Goal: Navigation & Orientation: Locate item on page

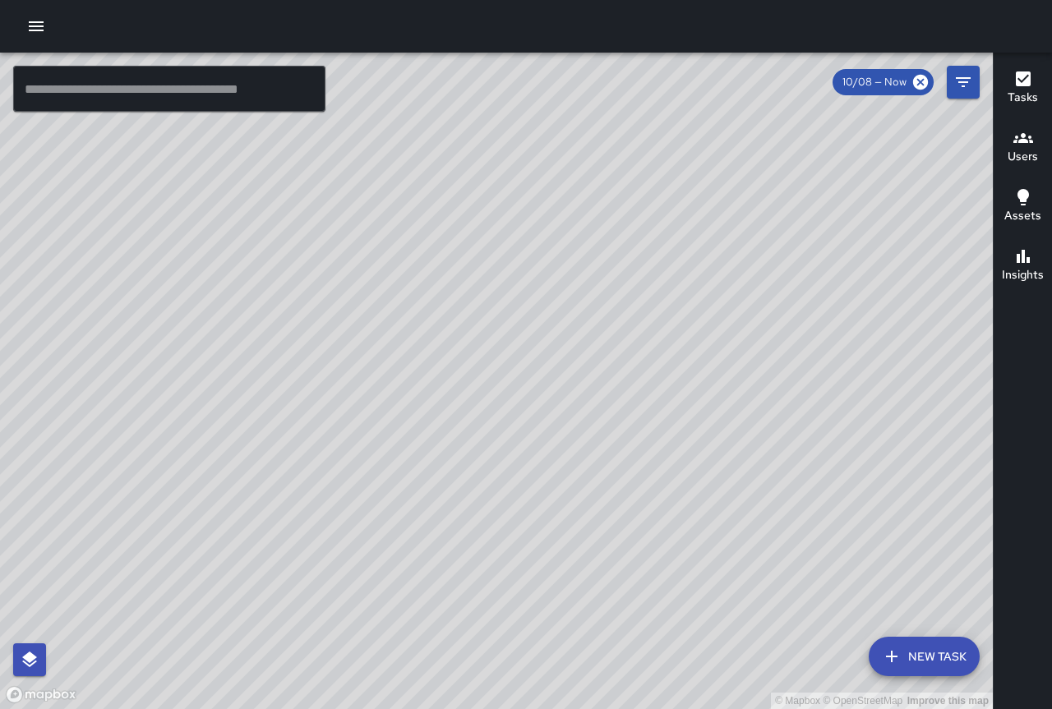
drag, startPoint x: 469, startPoint y: 320, endPoint x: 468, endPoint y: 305, distance: 14.8
click at [466, 306] on div "© Mapbox © OpenStreetMap Improve this map" at bounding box center [496, 381] width 992 height 656
drag, startPoint x: 651, startPoint y: 446, endPoint x: 488, endPoint y: 324, distance: 204.2
click at [490, 324] on div "© Mapbox © OpenStreetMap Improve this map" at bounding box center [496, 381] width 992 height 656
drag, startPoint x: 516, startPoint y: 526, endPoint x: 512, endPoint y: 404, distance: 121.7
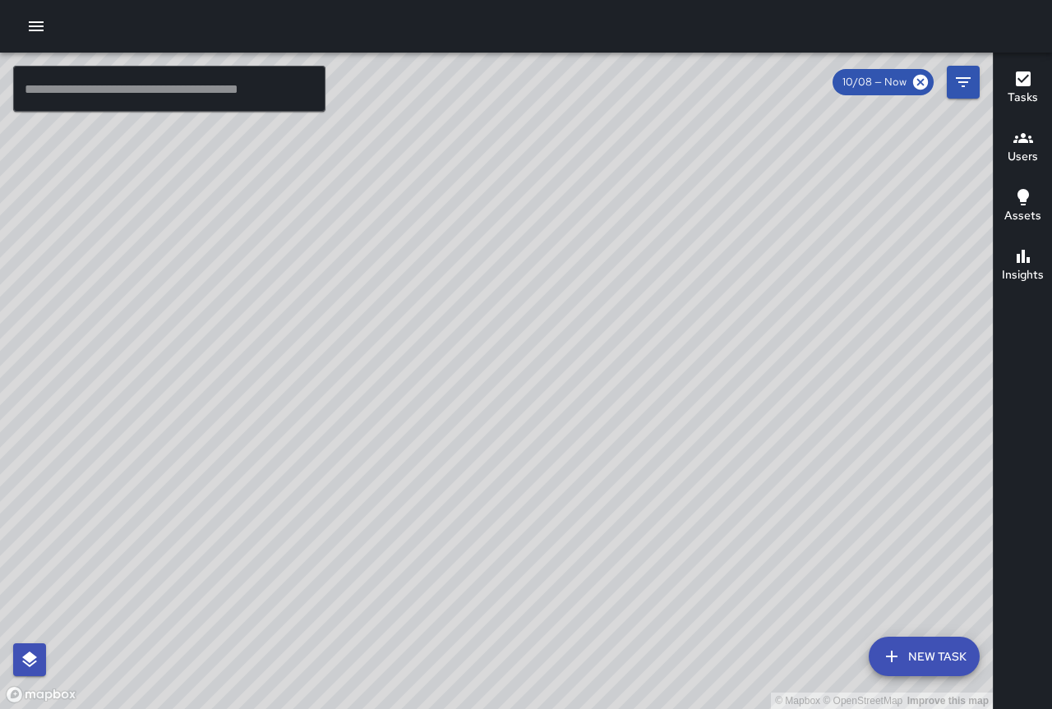
click at [513, 402] on div "© Mapbox © OpenStreetMap Improve this map" at bounding box center [496, 381] width 992 height 656
drag, startPoint x: 619, startPoint y: 422, endPoint x: 515, endPoint y: 330, distance: 138.5
click at [515, 330] on div "© Mapbox © OpenStreetMap Improve this map" at bounding box center [496, 381] width 992 height 656
drag, startPoint x: 472, startPoint y: 468, endPoint x: 536, endPoint y: 558, distance: 110.1
click at [536, 558] on div "© Mapbox © OpenStreetMap Improve this map" at bounding box center [496, 381] width 992 height 656
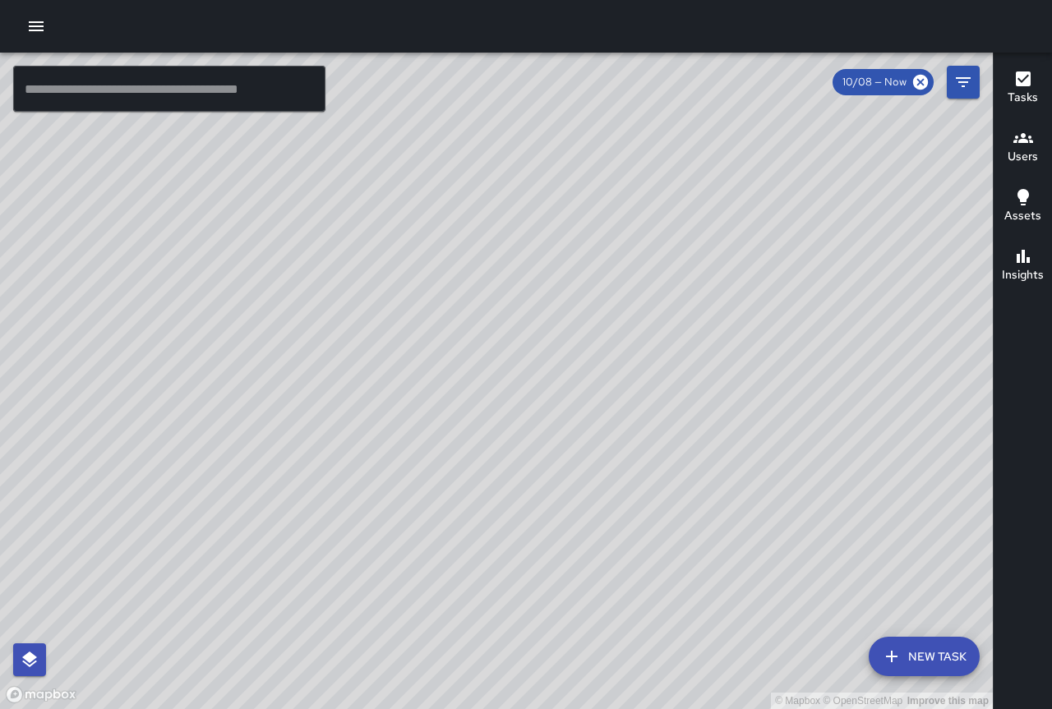
drag, startPoint x: 617, startPoint y: 537, endPoint x: 619, endPoint y: 485, distance: 52.6
click at [619, 485] on div "© Mapbox © OpenStreetMap Improve this map" at bounding box center [496, 381] width 992 height 656
drag, startPoint x: 789, startPoint y: 579, endPoint x: 570, endPoint y: 368, distance: 303.9
click at [572, 369] on div "© Mapbox © OpenStreetMap Improve this map" at bounding box center [496, 381] width 992 height 656
drag, startPoint x: 661, startPoint y: 468, endPoint x: 624, endPoint y: 437, distance: 48.4
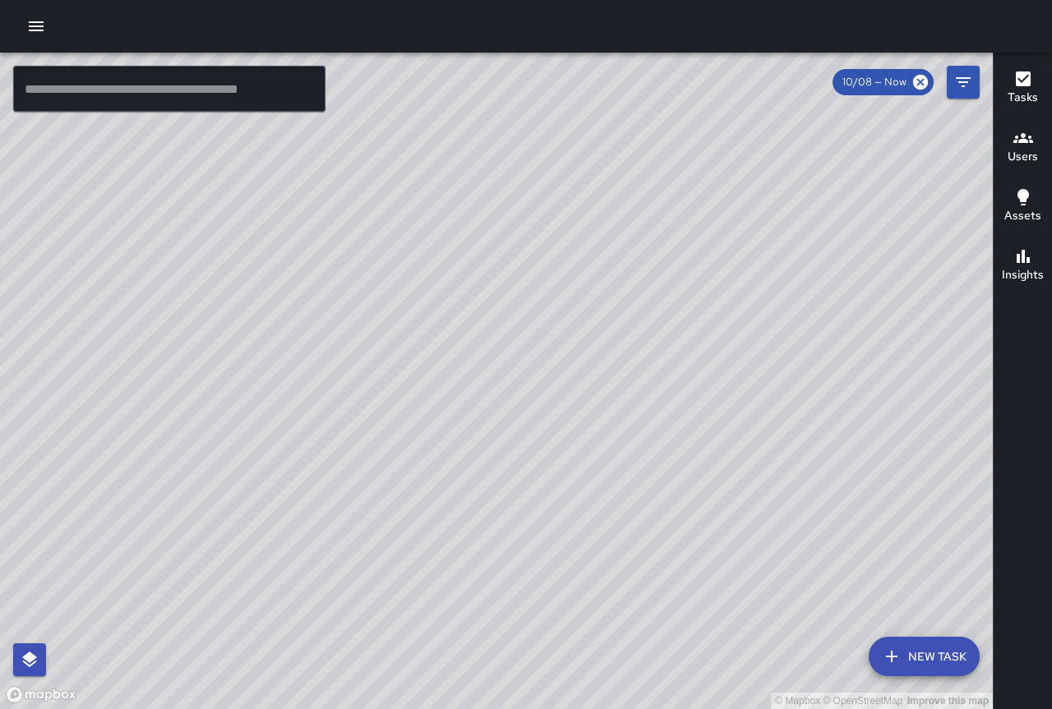
click at [626, 437] on div "© Mapbox © OpenStreetMap Improve this map" at bounding box center [496, 381] width 992 height 656
drag, startPoint x: 648, startPoint y: 426, endPoint x: 742, endPoint y: 548, distance: 154.1
click at [742, 548] on div "© Mapbox © OpenStreetMap Improve this map" at bounding box center [496, 381] width 992 height 656
drag, startPoint x: 602, startPoint y: 371, endPoint x: 670, endPoint y: 488, distance: 135.1
click at [670, 488] on div "© Mapbox © OpenStreetMap Improve this map" at bounding box center [496, 381] width 992 height 656
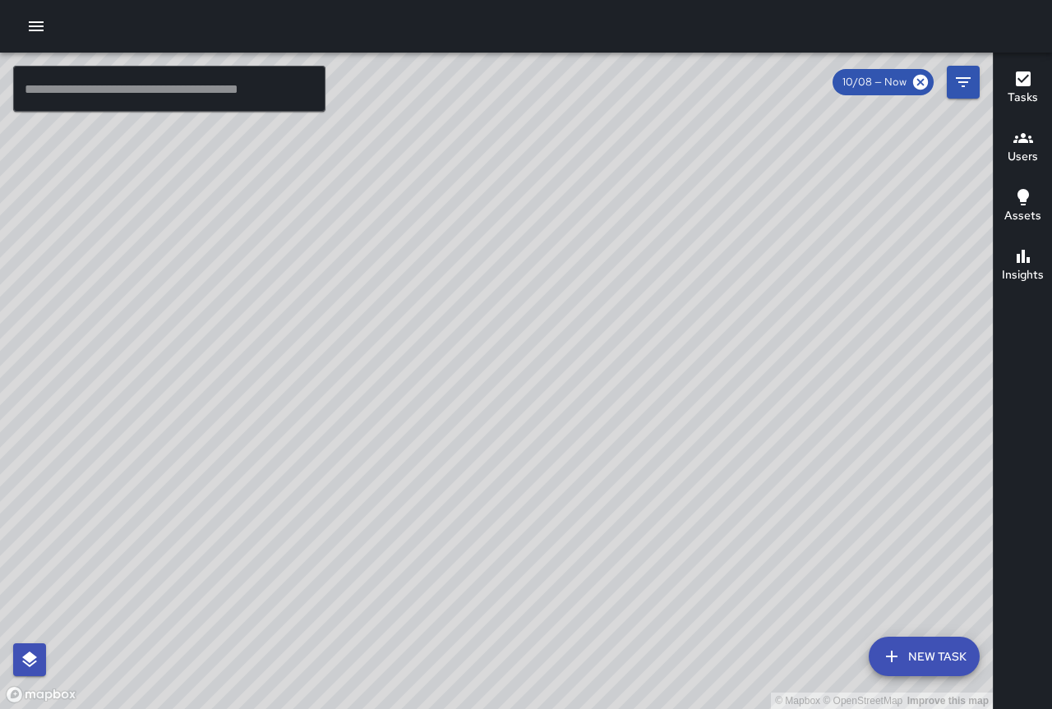
drag, startPoint x: 662, startPoint y: 471, endPoint x: 590, endPoint y: 373, distance: 121.6
click at [590, 373] on div "© Mapbox © OpenStreetMap Improve this map" at bounding box center [496, 381] width 992 height 656
drag, startPoint x: 329, startPoint y: 231, endPoint x: 470, endPoint y: 441, distance: 253.4
click at [470, 441] on div "© Mapbox © OpenStreetMap Improve this map" at bounding box center [496, 381] width 992 height 656
drag, startPoint x: 680, startPoint y: 293, endPoint x: 600, endPoint y: 347, distance: 96.6
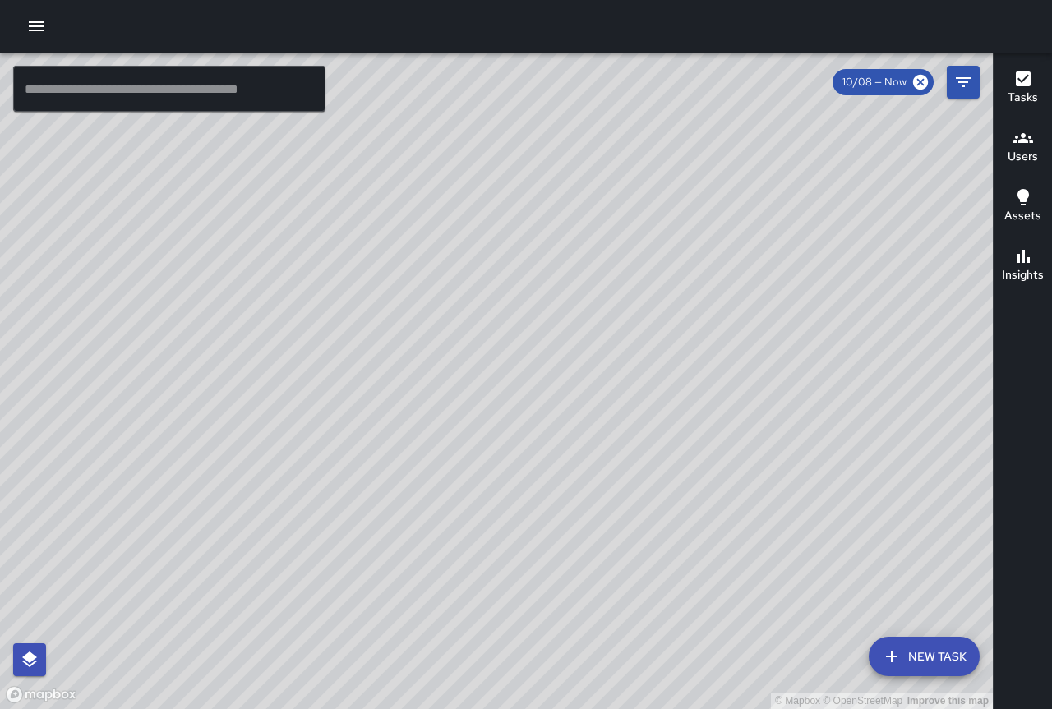
click at [600, 347] on div "© Mapbox © OpenStreetMap Improve this map" at bounding box center [496, 381] width 992 height 656
drag, startPoint x: 731, startPoint y: 583, endPoint x: 690, endPoint y: 507, distance: 86.7
click at [690, 507] on div "© Mapbox © OpenStreetMap Improve this map" at bounding box center [496, 381] width 992 height 656
drag, startPoint x: 721, startPoint y: 551, endPoint x: 593, endPoint y: 453, distance: 161.0
click at [593, 453] on div "© Mapbox © OpenStreetMap Improve this map" at bounding box center [496, 381] width 992 height 656
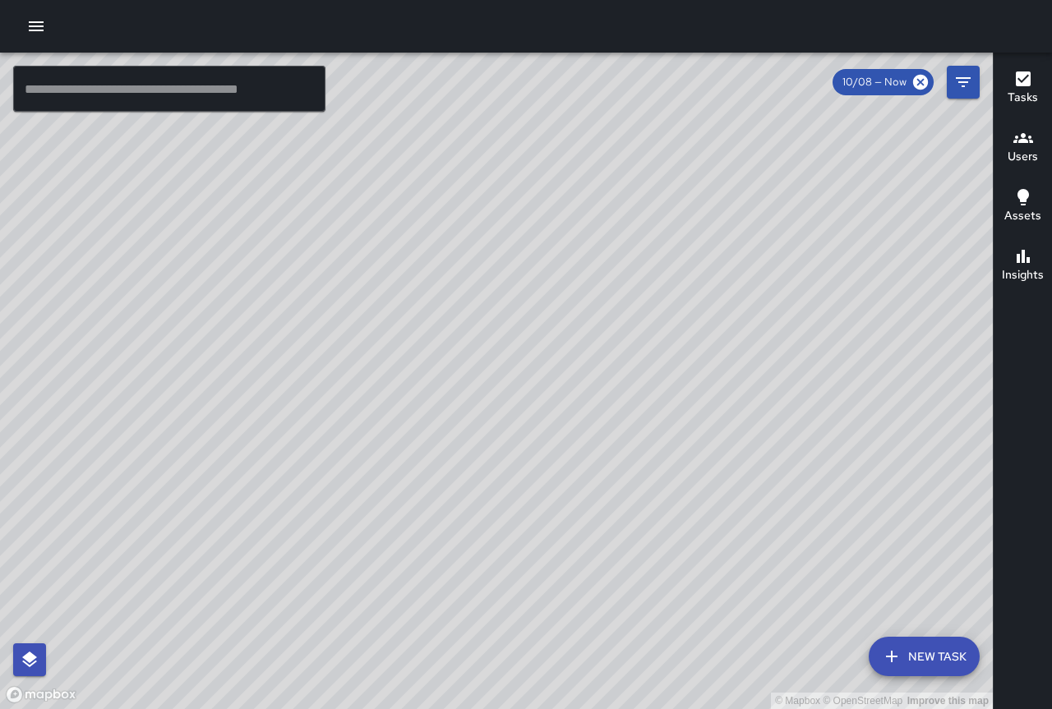
drag, startPoint x: 622, startPoint y: 540, endPoint x: 481, endPoint y: 407, distance: 193.6
click at [481, 407] on div "© Mapbox © OpenStreetMap Improve this map" at bounding box center [496, 381] width 992 height 656
drag, startPoint x: 441, startPoint y: 479, endPoint x: 461, endPoint y: 334, distance: 145.9
click at [461, 334] on div "© Mapbox © OpenStreetMap Improve this map" at bounding box center [496, 381] width 992 height 656
drag, startPoint x: 624, startPoint y: 508, endPoint x: 390, endPoint y: 393, distance: 260.1
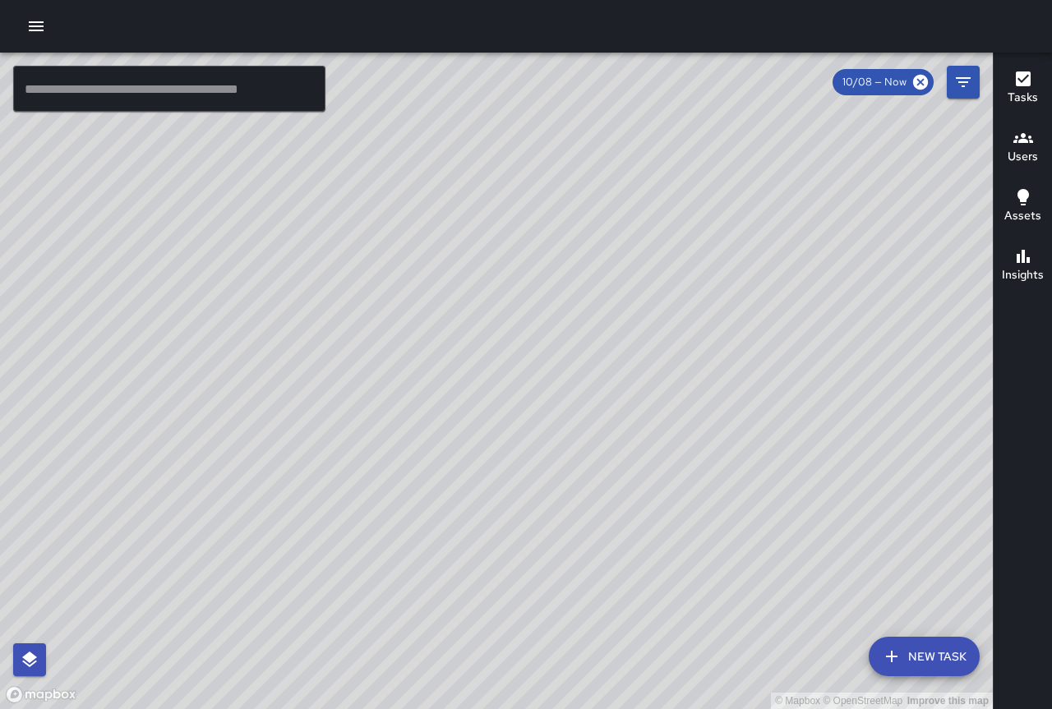
click at [390, 393] on div "© Mapbox © OpenStreetMap Improve this map" at bounding box center [496, 381] width 992 height 656
drag, startPoint x: 624, startPoint y: 405, endPoint x: 436, endPoint y: 407, distance: 188.1
click at [434, 407] on div "© Mapbox © OpenStreetMap Improve this map" at bounding box center [496, 381] width 992 height 656
drag, startPoint x: 560, startPoint y: 421, endPoint x: 485, endPoint y: 426, distance: 75.7
click at [485, 426] on div "© Mapbox © OpenStreetMap Improve this map" at bounding box center [496, 381] width 992 height 656
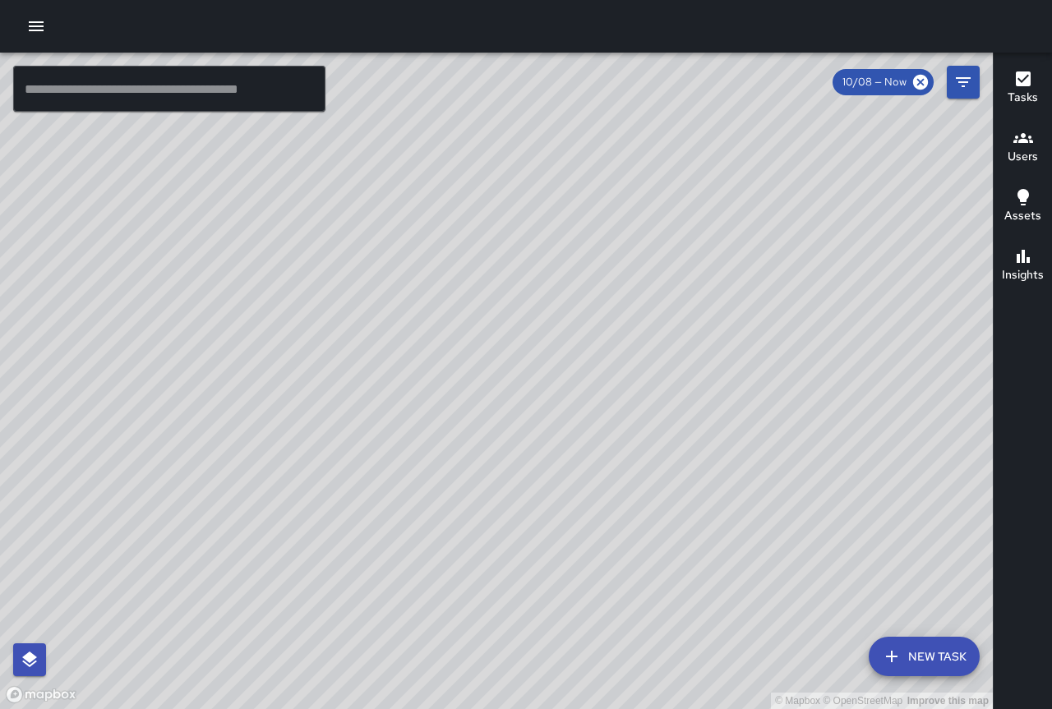
drag, startPoint x: 577, startPoint y: 367, endPoint x: 396, endPoint y: 459, distance: 202.8
click at [396, 459] on div "© Mapbox © OpenStreetMap Improve this map" at bounding box center [496, 381] width 992 height 656
drag, startPoint x: 707, startPoint y: 359, endPoint x: 343, endPoint y: 559, distance: 414.4
click at [344, 559] on div "© Mapbox © OpenStreetMap Improve this map" at bounding box center [496, 381] width 992 height 656
drag, startPoint x: 719, startPoint y: 301, endPoint x: 506, endPoint y: 405, distance: 237.0
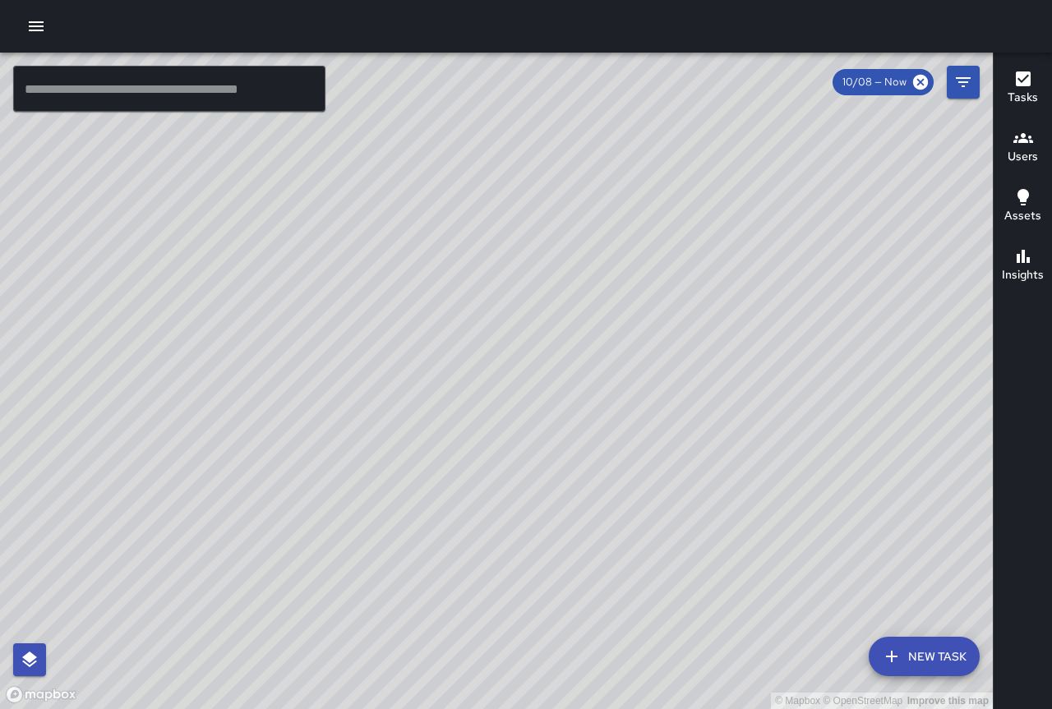
click at [506, 405] on div "© Mapbox © OpenStreetMap Improve this map" at bounding box center [496, 381] width 992 height 656
drag, startPoint x: 585, startPoint y: 423, endPoint x: 424, endPoint y: 237, distance: 245.8
click at [424, 237] on div "© Mapbox © OpenStreetMap Improve this map" at bounding box center [496, 381] width 992 height 656
drag, startPoint x: 702, startPoint y: 527, endPoint x: 759, endPoint y: 359, distance: 177.2
click at [759, 338] on div "© Mapbox © OpenStreetMap Improve this map" at bounding box center [496, 381] width 992 height 656
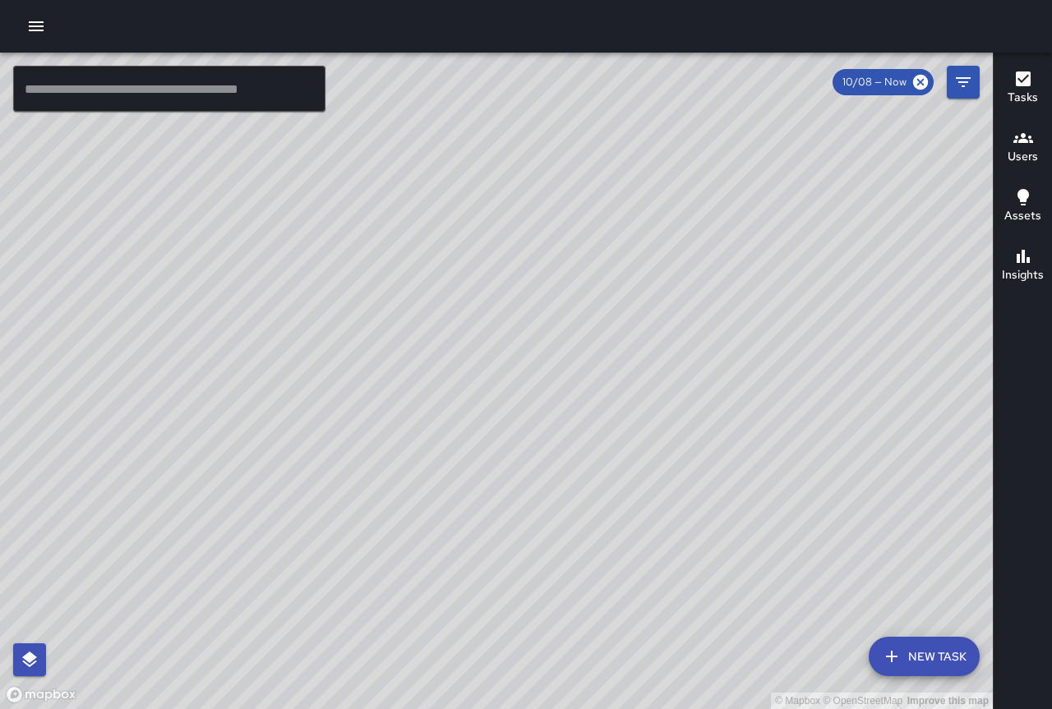
drag, startPoint x: 803, startPoint y: 467, endPoint x: 741, endPoint y: 315, distance: 164.3
click at [741, 315] on div "© Mapbox © OpenStreetMap Improve this map MT [PERSON_NAME] [STREET_ADDRESS] Com…" at bounding box center [496, 381] width 992 height 656
drag, startPoint x: 238, startPoint y: 323, endPoint x: 799, endPoint y: 673, distance: 661.3
click at [797, 673] on div "© Mapbox © OpenStreetMap Improve this map" at bounding box center [496, 381] width 992 height 656
drag, startPoint x: 619, startPoint y: 251, endPoint x: 544, endPoint y: 435, distance: 197.9
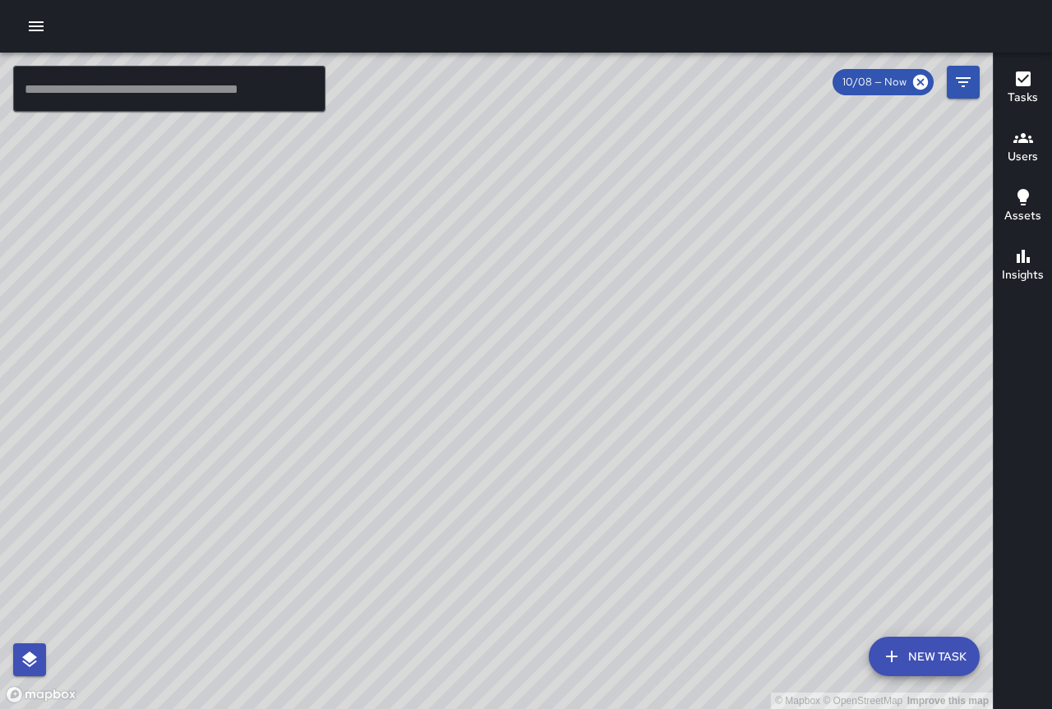
click at [543, 433] on div "© Mapbox © OpenStreetMap Improve this map" at bounding box center [496, 381] width 992 height 656
drag, startPoint x: 696, startPoint y: 398, endPoint x: 519, endPoint y: 375, distance: 178.1
click at [541, 375] on div "© Mapbox © OpenStreetMap Improve this map" at bounding box center [496, 381] width 992 height 656
drag, startPoint x: 810, startPoint y: 289, endPoint x: 495, endPoint y: 382, distance: 328.9
click at [481, 392] on div "© Mapbox © OpenStreetMap Improve this map" at bounding box center [496, 381] width 992 height 656
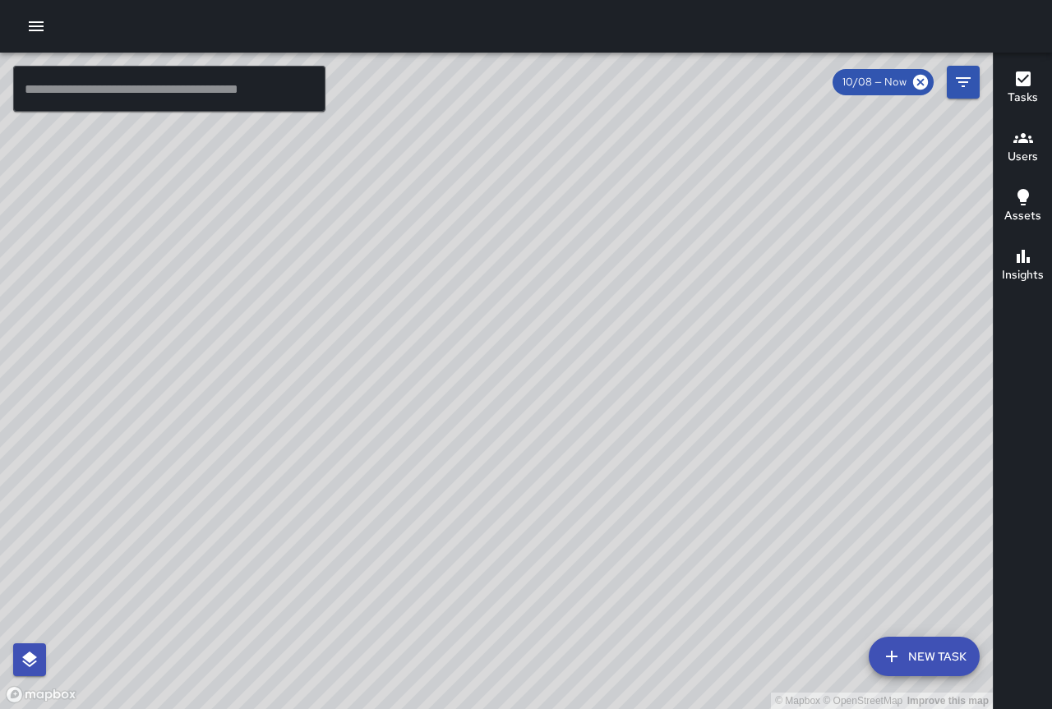
drag, startPoint x: 401, startPoint y: 272, endPoint x: 477, endPoint y: 391, distance: 141.1
click at [467, 389] on div "© Mapbox © OpenStreetMap Improve this map" at bounding box center [496, 381] width 992 height 656
drag, startPoint x: 455, startPoint y: 197, endPoint x: 453, endPoint y: 252, distance: 55.1
click at [453, 252] on div "© Mapbox © OpenStreetMap Improve this map" at bounding box center [496, 381] width 992 height 656
drag, startPoint x: 457, startPoint y: 573, endPoint x: 453, endPoint y: 508, distance: 65.0
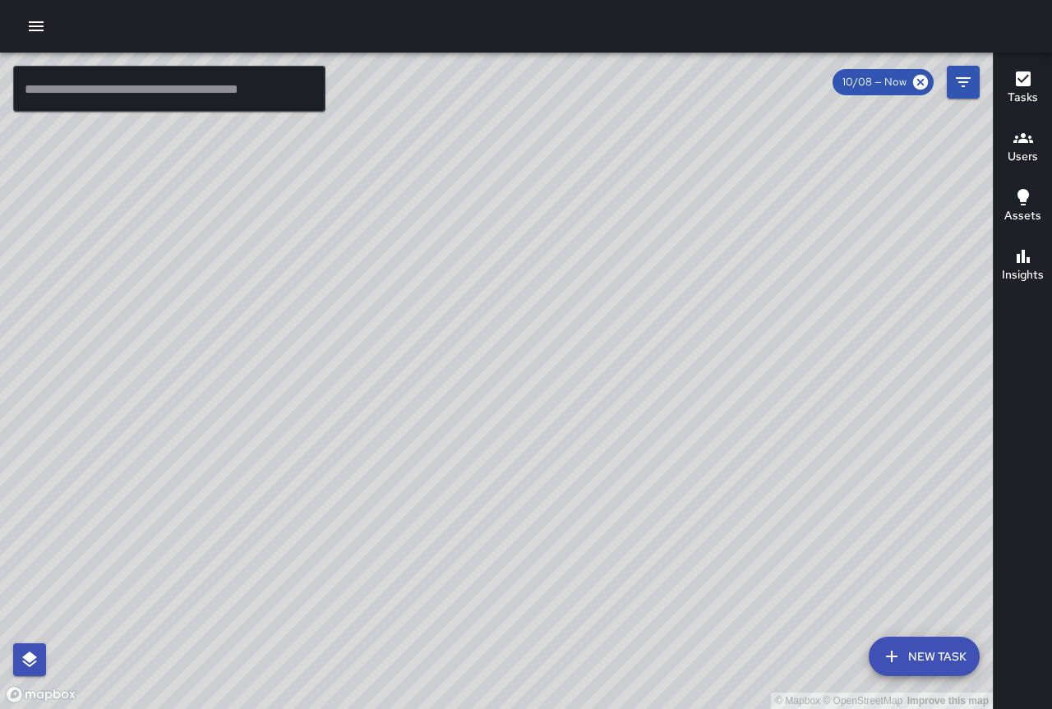
click at [453, 508] on div "© Mapbox © OpenStreetMap Improve this map" at bounding box center [496, 381] width 992 height 656
drag, startPoint x: 467, startPoint y: 389, endPoint x: 391, endPoint y: 484, distance: 122.1
click at [391, 484] on div "© Mapbox © OpenStreetMap Improve this map" at bounding box center [496, 381] width 992 height 656
drag, startPoint x: 376, startPoint y: 545, endPoint x: 191, endPoint y: 548, distance: 185.7
click at [191, 548] on div "© Mapbox © OpenStreetMap Improve this map" at bounding box center [496, 381] width 992 height 656
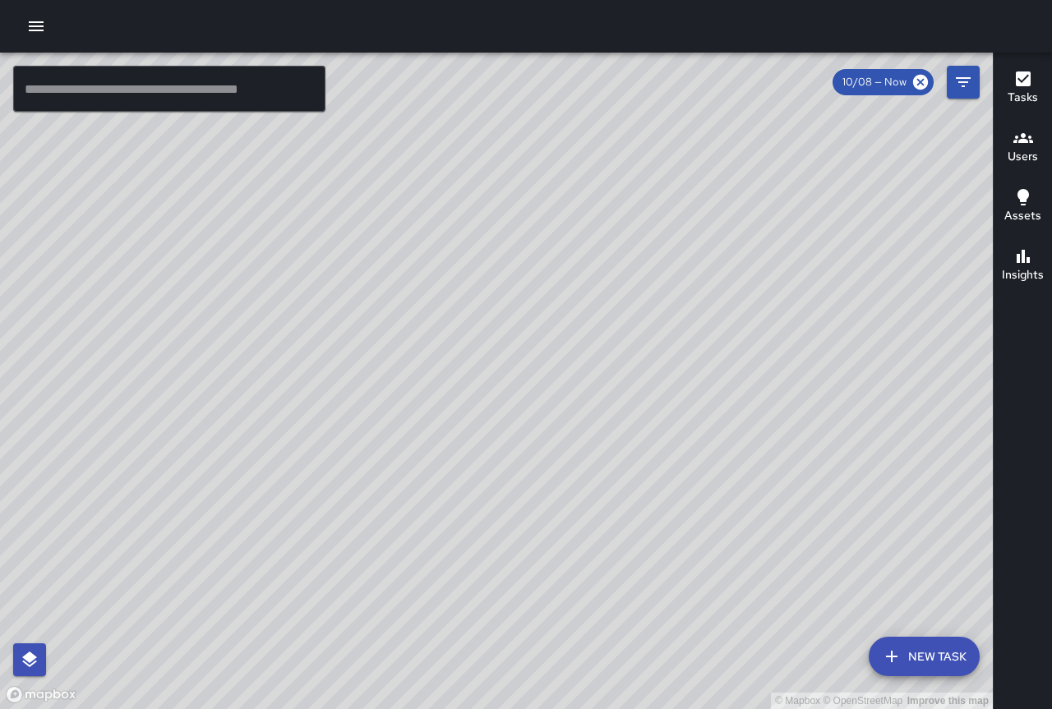
drag, startPoint x: 242, startPoint y: 590, endPoint x: 344, endPoint y: 526, distance: 121.0
click at [344, 526] on div "© Mapbox © OpenStreetMap Improve this map" at bounding box center [496, 381] width 992 height 656
drag, startPoint x: 326, startPoint y: 374, endPoint x: 389, endPoint y: 624, distance: 258.4
click at [389, 624] on div "© Mapbox © OpenStreetMap Improve this map" at bounding box center [496, 381] width 992 height 656
drag, startPoint x: 564, startPoint y: 371, endPoint x: 458, endPoint y: 600, distance: 252.1
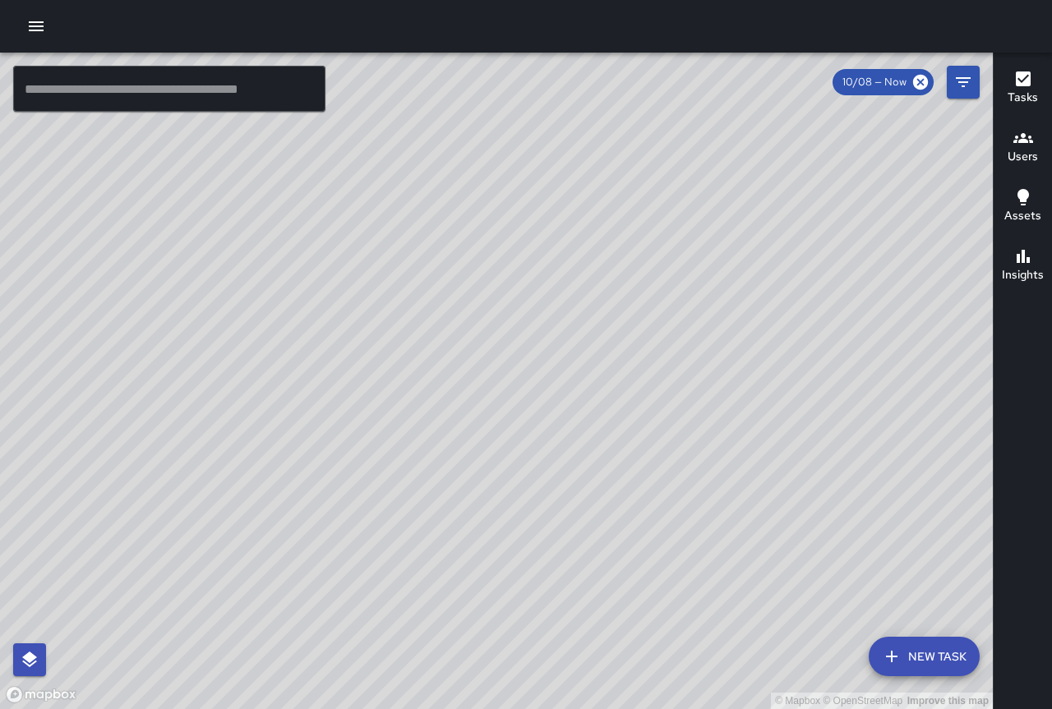
click at [458, 600] on div "© Mapbox © OpenStreetMap Improve this map" at bounding box center [496, 381] width 992 height 656
drag, startPoint x: 573, startPoint y: 501, endPoint x: 449, endPoint y: 432, distance: 142.0
click at [443, 433] on div "© Mapbox © OpenStreetMap Improve this map" at bounding box center [496, 381] width 992 height 656
drag, startPoint x: 656, startPoint y: 574, endPoint x: 493, endPoint y: 420, distance: 224.3
click at [487, 412] on div "© Mapbox © OpenStreetMap Improve this map" at bounding box center [496, 381] width 992 height 656
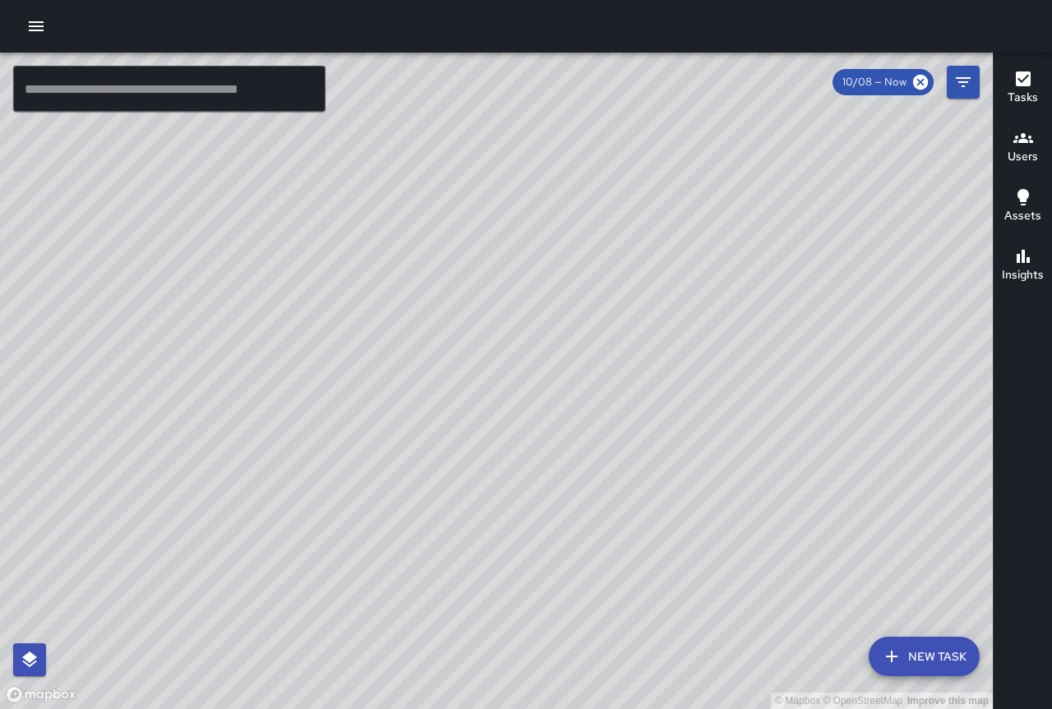
drag, startPoint x: 487, startPoint y: 311, endPoint x: 447, endPoint y: 424, distance: 119.5
click at [449, 422] on div "© Mapbox © OpenStreetMap Improve this map" at bounding box center [496, 381] width 992 height 656
drag, startPoint x: 407, startPoint y: 210, endPoint x: 493, endPoint y: 598, distance: 397.3
click at [493, 598] on div "© Mapbox © OpenStreetMap Improve this map" at bounding box center [496, 381] width 992 height 656
drag, startPoint x: 336, startPoint y: 345, endPoint x: 672, endPoint y: 592, distance: 417.2
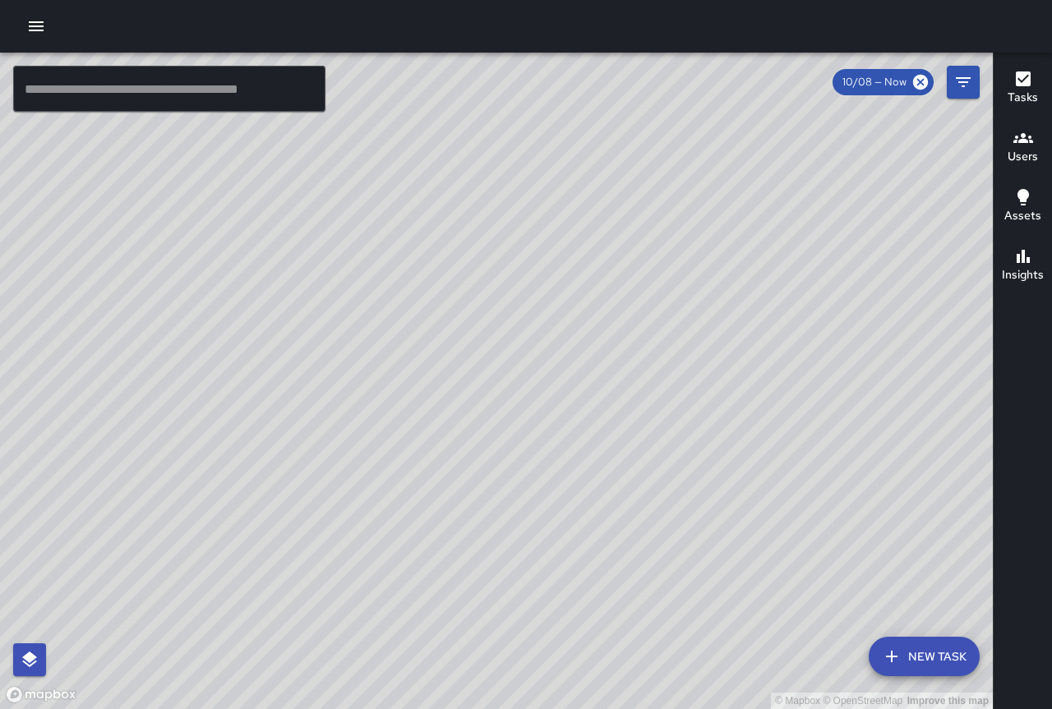
click at [672, 592] on div "© Mapbox © OpenStreetMap Improve this map" at bounding box center [496, 381] width 992 height 656
drag, startPoint x: 527, startPoint y: 368, endPoint x: 667, endPoint y: 622, distance: 289.7
click at [667, 622] on div "© Mapbox © OpenStreetMap Improve this map" at bounding box center [496, 381] width 992 height 656
drag, startPoint x: 230, startPoint y: 283, endPoint x: 440, endPoint y: 494, distance: 298.0
click at [442, 494] on div "© Mapbox © OpenStreetMap Improve this map" at bounding box center [496, 381] width 992 height 656
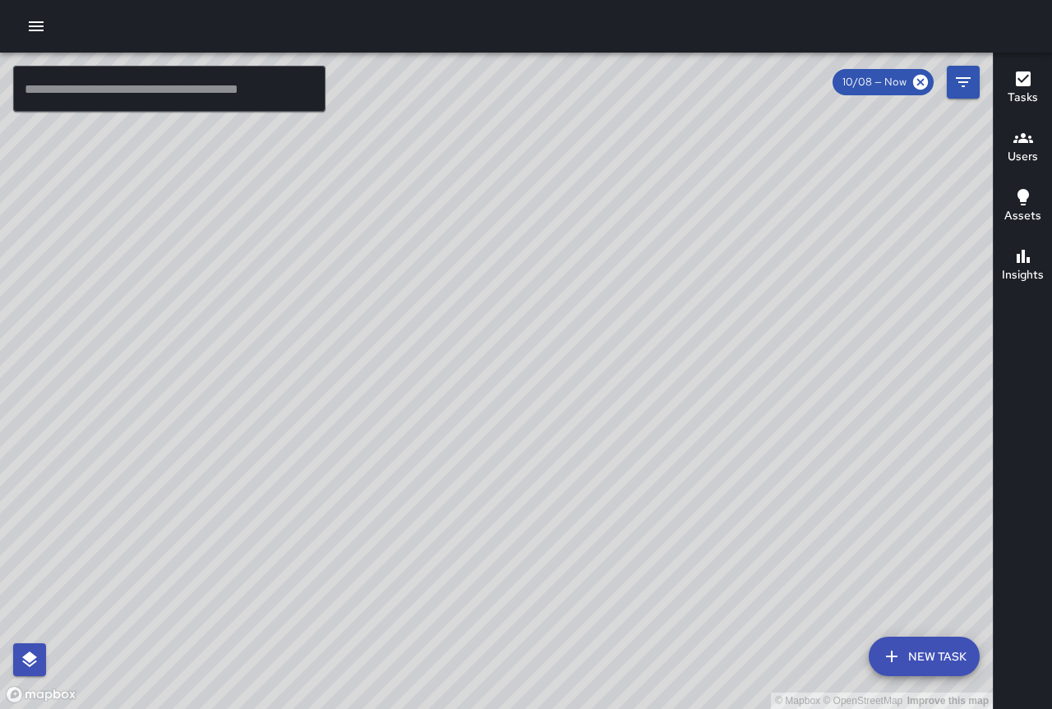
drag, startPoint x: 232, startPoint y: 387, endPoint x: 477, endPoint y: 574, distance: 308.3
click at [477, 574] on div "© Mapbox © OpenStreetMap Improve this map" at bounding box center [496, 381] width 992 height 656
drag, startPoint x: 341, startPoint y: 298, endPoint x: 429, endPoint y: 426, distance: 155.4
click at [429, 426] on div "© Mapbox © OpenStreetMap Improve this map" at bounding box center [496, 381] width 992 height 656
drag, startPoint x: 404, startPoint y: 260, endPoint x: 426, endPoint y: 440, distance: 181.3
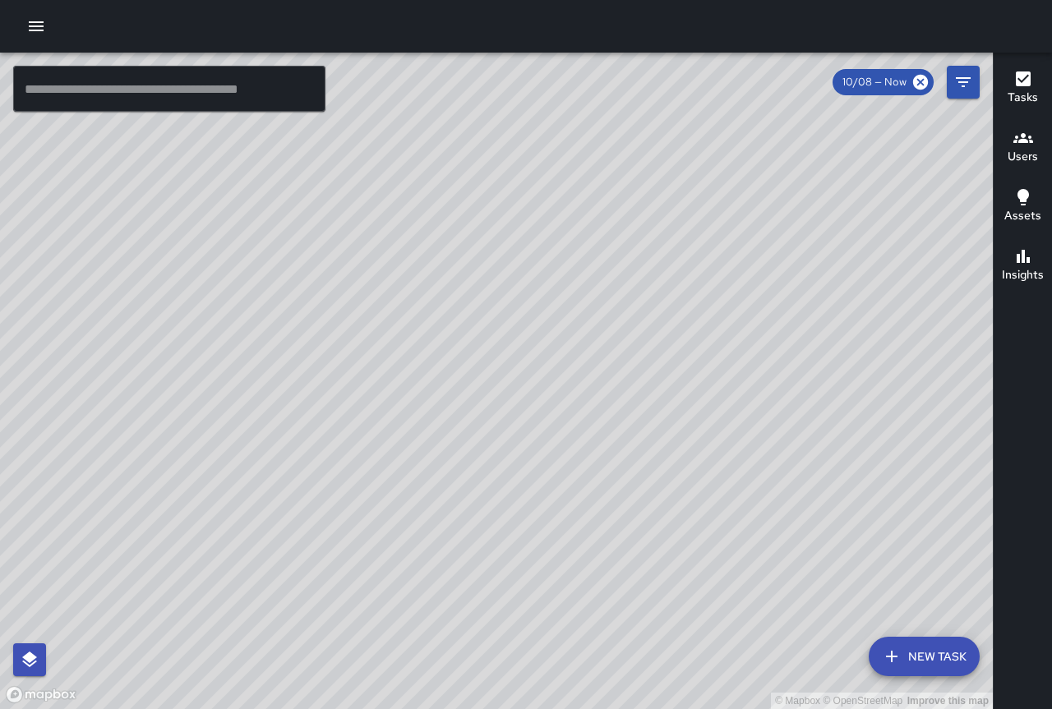
click at [426, 440] on div "© Mapbox © OpenStreetMap Improve this map" at bounding box center [496, 381] width 992 height 656
drag, startPoint x: 775, startPoint y: 575, endPoint x: 639, endPoint y: 346, distance: 266.3
click at [639, 348] on div "© Mapbox © OpenStreetMap Improve this map" at bounding box center [496, 381] width 992 height 656
drag, startPoint x: 649, startPoint y: 380, endPoint x: 518, endPoint y: 248, distance: 186.5
click at [518, 233] on div "© Mapbox © OpenStreetMap Improve this map" at bounding box center [496, 381] width 992 height 656
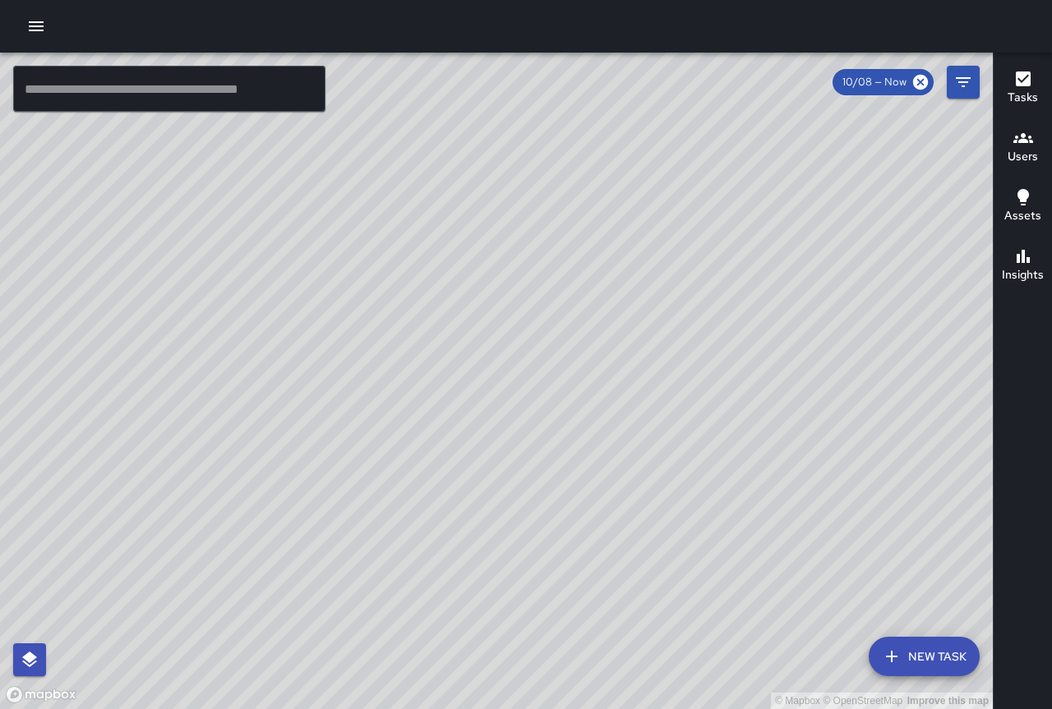
drag, startPoint x: 497, startPoint y: 486, endPoint x: 507, endPoint y: 321, distance: 164.6
click at [507, 321] on div "© Mapbox © OpenStreetMap Improve this map" at bounding box center [496, 381] width 992 height 656
drag, startPoint x: 467, startPoint y: 375, endPoint x: 543, endPoint y: 368, distance: 75.9
click at [543, 368] on div "© Mapbox © OpenStreetMap Improve this map" at bounding box center [496, 381] width 992 height 656
drag, startPoint x: 455, startPoint y: 467, endPoint x: 596, endPoint y: 459, distance: 141.5
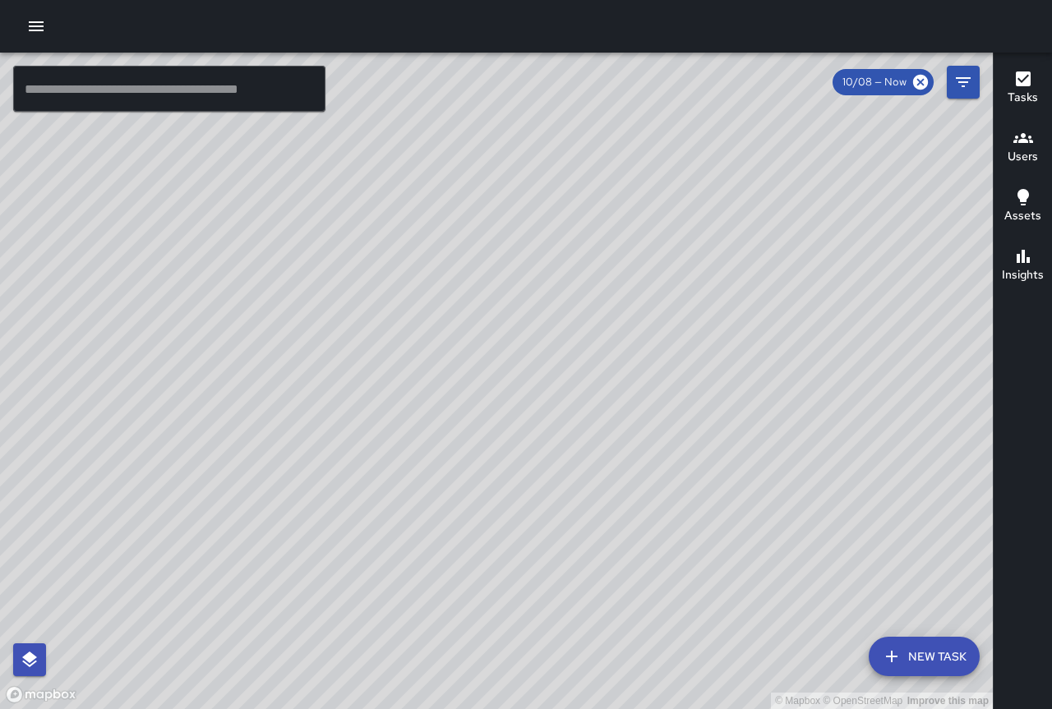
click at [596, 459] on div "© Mapbox © OpenStreetMap Improve this map" at bounding box center [496, 381] width 992 height 656
drag, startPoint x: 744, startPoint y: 453, endPoint x: 685, endPoint y: 519, distance: 87.9
click at [684, 523] on div "© Mapbox © OpenStreetMap Improve this map" at bounding box center [496, 381] width 992 height 656
drag, startPoint x: 831, startPoint y: 366, endPoint x: 715, endPoint y: 451, distance: 144.1
click at [715, 451] on div "© Mapbox © OpenStreetMap Improve this map" at bounding box center [496, 381] width 992 height 656
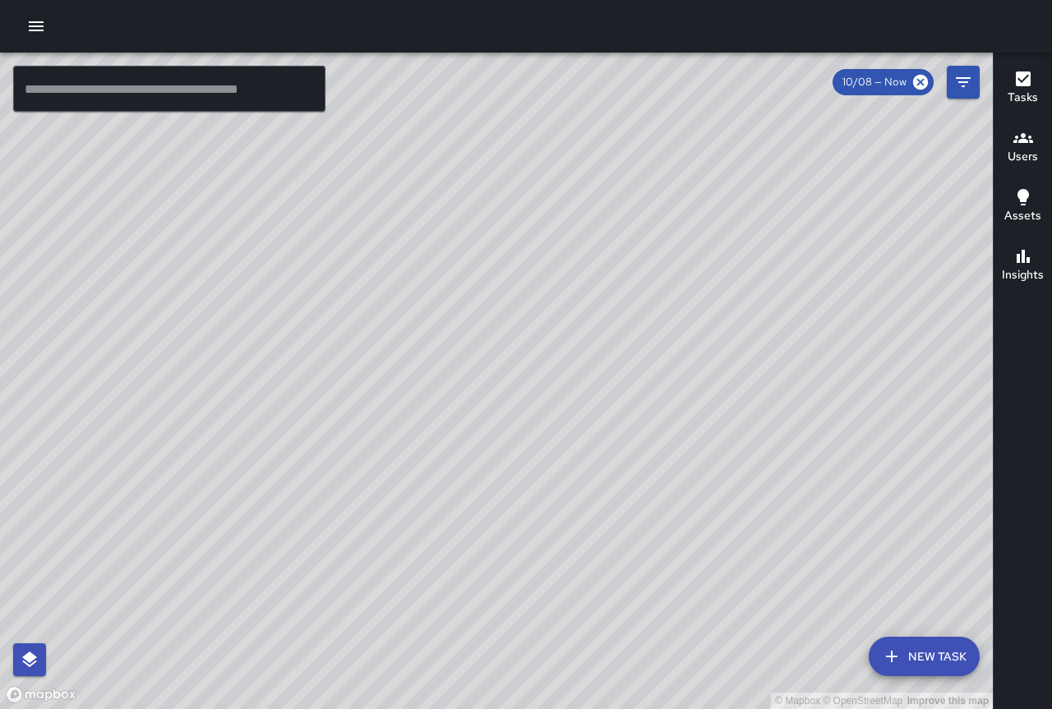
drag, startPoint x: 736, startPoint y: 449, endPoint x: 586, endPoint y: 394, distance: 159.8
click at [586, 393] on div "© Mapbox © OpenStreetMap Improve this map" at bounding box center [496, 381] width 992 height 656
drag, startPoint x: 530, startPoint y: 246, endPoint x: 592, endPoint y: 496, distance: 258.2
click at [592, 501] on div "© Mapbox © OpenStreetMap Improve this map" at bounding box center [496, 381] width 992 height 656
drag, startPoint x: 691, startPoint y: 263, endPoint x: 620, endPoint y: 324, distance: 93.2
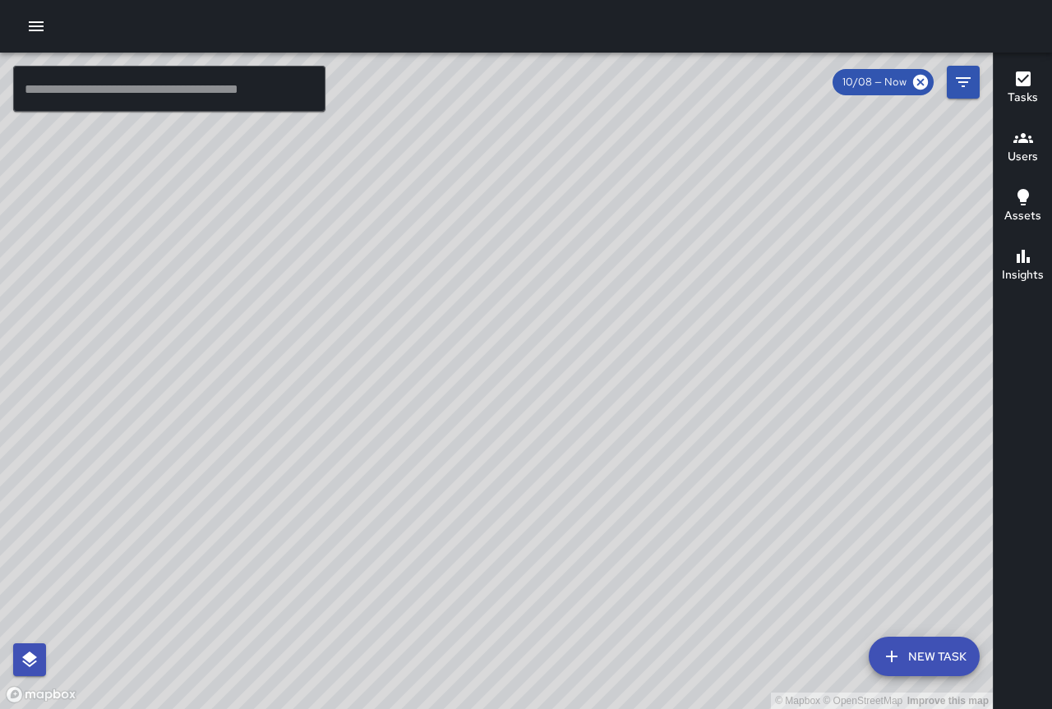
click at [623, 325] on div "© Mapbox © OpenStreetMap Improve this map" at bounding box center [496, 381] width 992 height 656
drag, startPoint x: 656, startPoint y: 463, endPoint x: 624, endPoint y: 277, distance: 189.2
click at [624, 277] on div "© Mapbox © OpenStreetMap Improve this map" at bounding box center [496, 381] width 992 height 656
drag, startPoint x: 669, startPoint y: 394, endPoint x: 660, endPoint y: 352, distance: 42.9
click at [660, 352] on div "© Mapbox © OpenStreetMap Improve this map" at bounding box center [496, 381] width 992 height 656
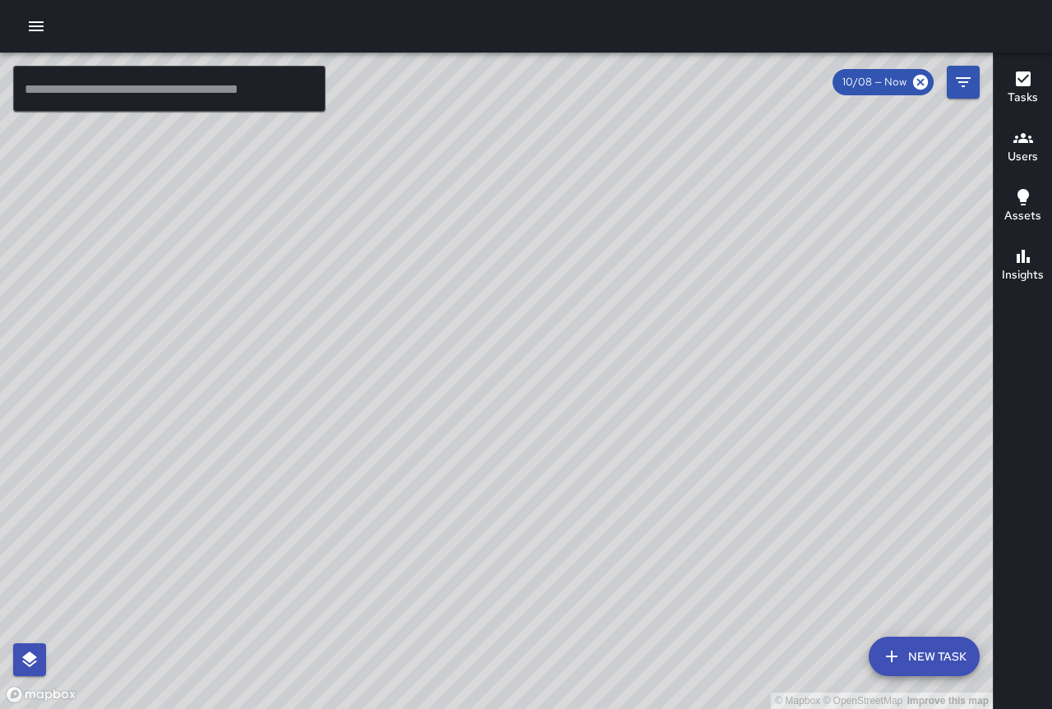
drag, startPoint x: 619, startPoint y: 217, endPoint x: 67, endPoint y: 340, distance: 566.5
click at [67, 340] on div "© Mapbox © OpenStreetMap Improve this map" at bounding box center [496, 381] width 992 height 656
drag, startPoint x: 290, startPoint y: 511, endPoint x: 394, endPoint y: 204, distance: 324.5
click at [394, 207] on div "© Mapbox © OpenStreetMap Improve this map" at bounding box center [496, 381] width 992 height 656
drag, startPoint x: 307, startPoint y: 220, endPoint x: 458, endPoint y: 490, distance: 309.3
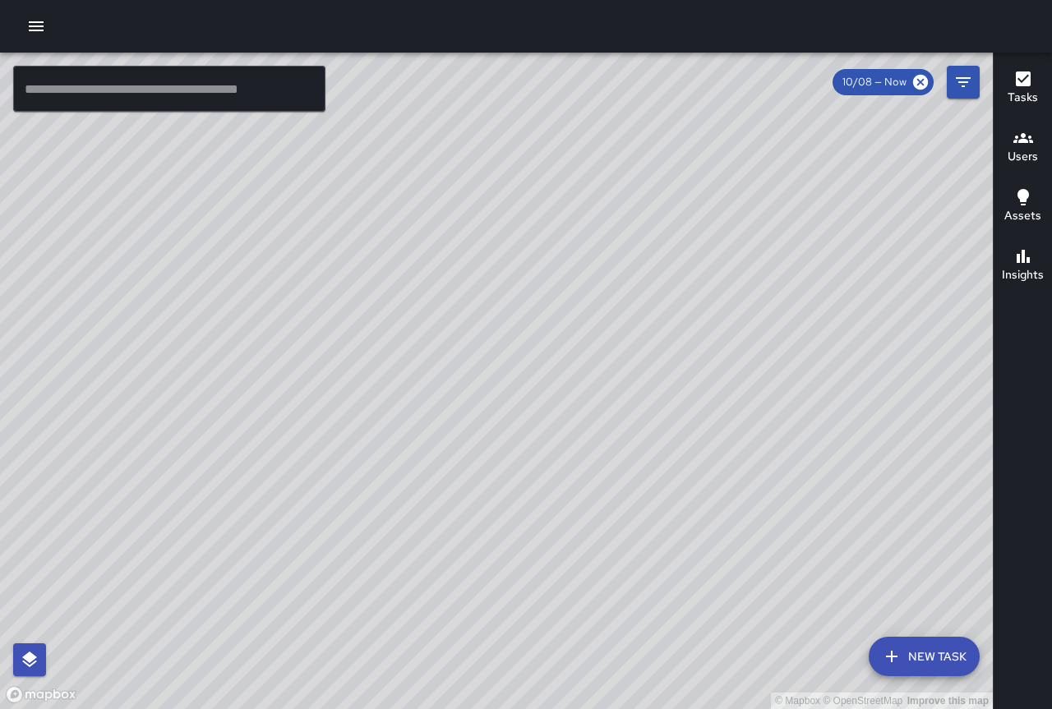
click at [458, 490] on div "© Mapbox © OpenStreetMap Improve this map" at bounding box center [496, 381] width 992 height 656
drag, startPoint x: 588, startPoint y: 312, endPoint x: 595, endPoint y: 142, distance: 170.2
click at [595, 142] on div "© Mapbox © OpenStreetMap Improve this map" at bounding box center [496, 381] width 992 height 656
drag, startPoint x: 615, startPoint y: 448, endPoint x: 551, endPoint y: 175, distance: 280.0
click at [553, 175] on div "© Mapbox © OpenStreetMap Improve this map" at bounding box center [496, 381] width 992 height 656
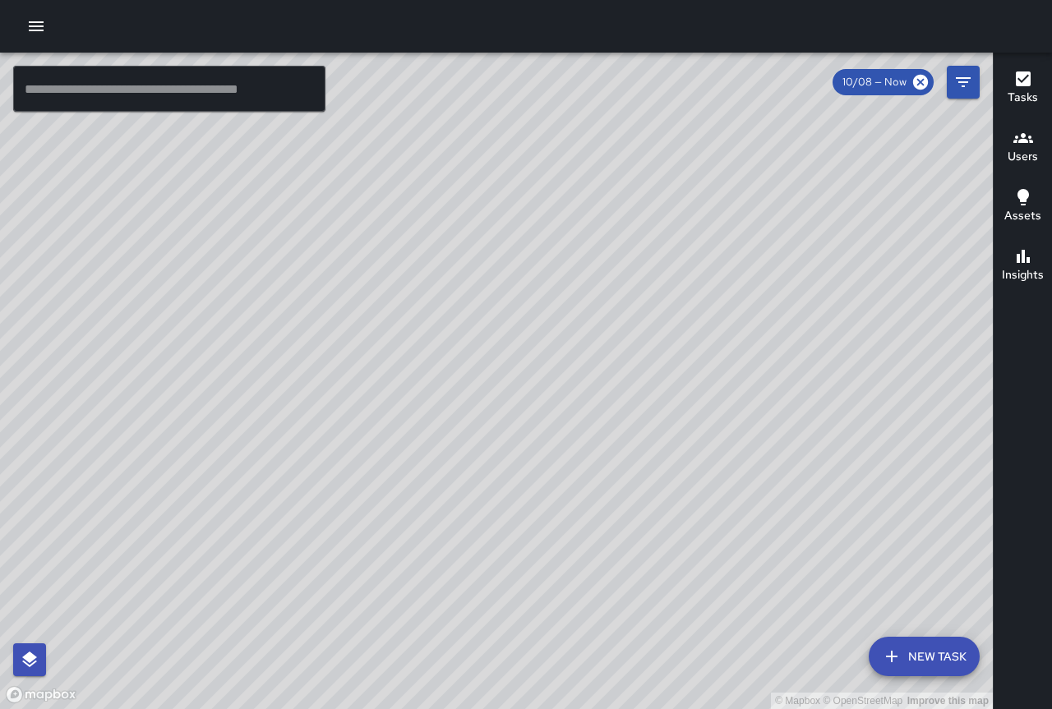
drag, startPoint x: 592, startPoint y: 329, endPoint x: 554, endPoint y: 93, distance: 238.9
click at [554, 93] on div "© Mapbox © OpenStreetMap Improve this map [PERSON_NAME] [PERSON_NAME] [STREET_A…" at bounding box center [496, 381] width 992 height 656
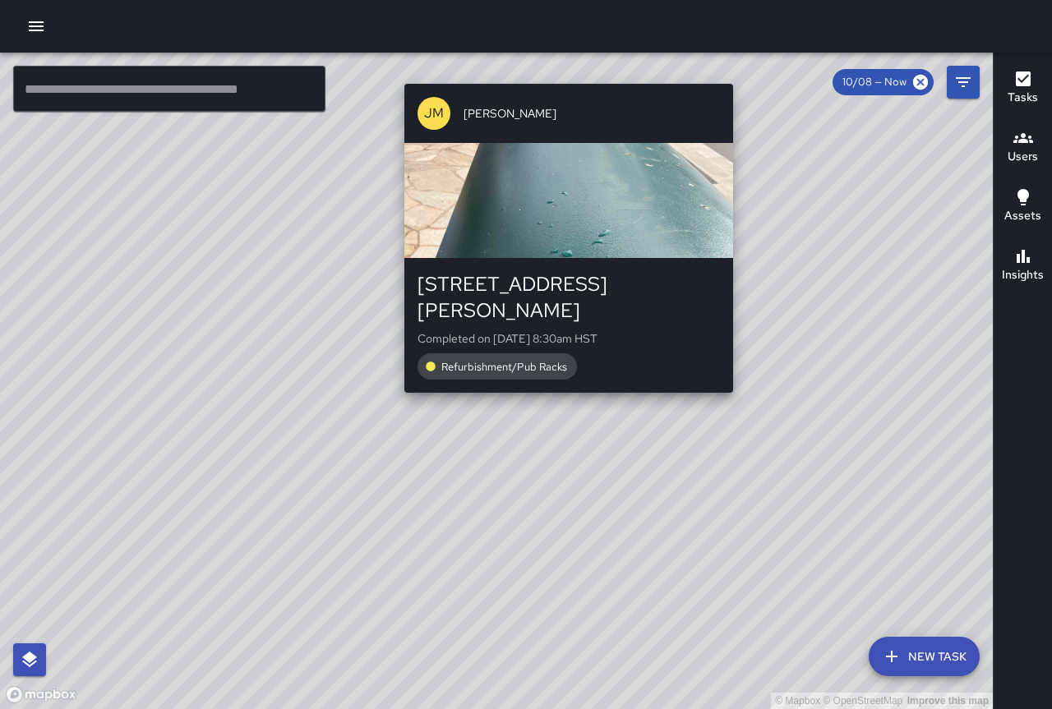
click at [521, 249] on div "© Mapbox © OpenStreetMap Improve this map [PERSON_NAME] [PERSON_NAME] [STREET_A…" at bounding box center [496, 381] width 992 height 656
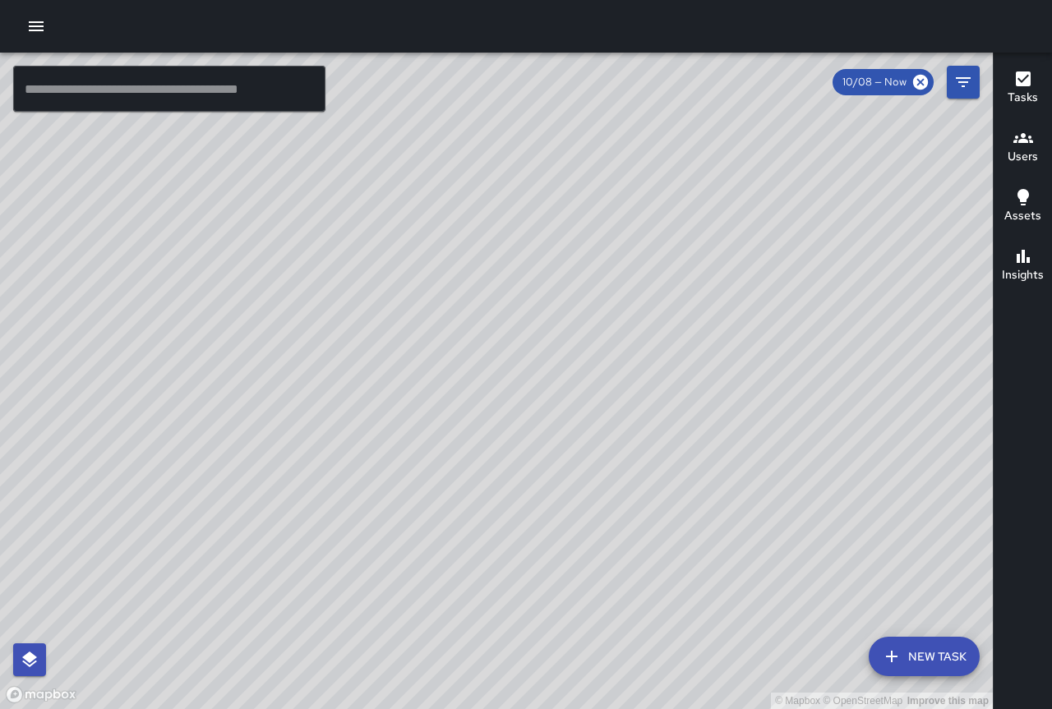
drag, startPoint x: 518, startPoint y: 518, endPoint x: 539, endPoint y: 249, distance: 270.3
click at [539, 249] on div "© Mapbox © OpenStreetMap Improve this map" at bounding box center [496, 381] width 992 height 656
drag, startPoint x: 393, startPoint y: 416, endPoint x: 523, endPoint y: 384, distance: 134.5
click at [541, 360] on div "© Mapbox © OpenStreetMap Improve this map" at bounding box center [496, 381] width 992 height 656
drag, startPoint x: 365, startPoint y: 504, endPoint x: 430, endPoint y: 465, distance: 76.6
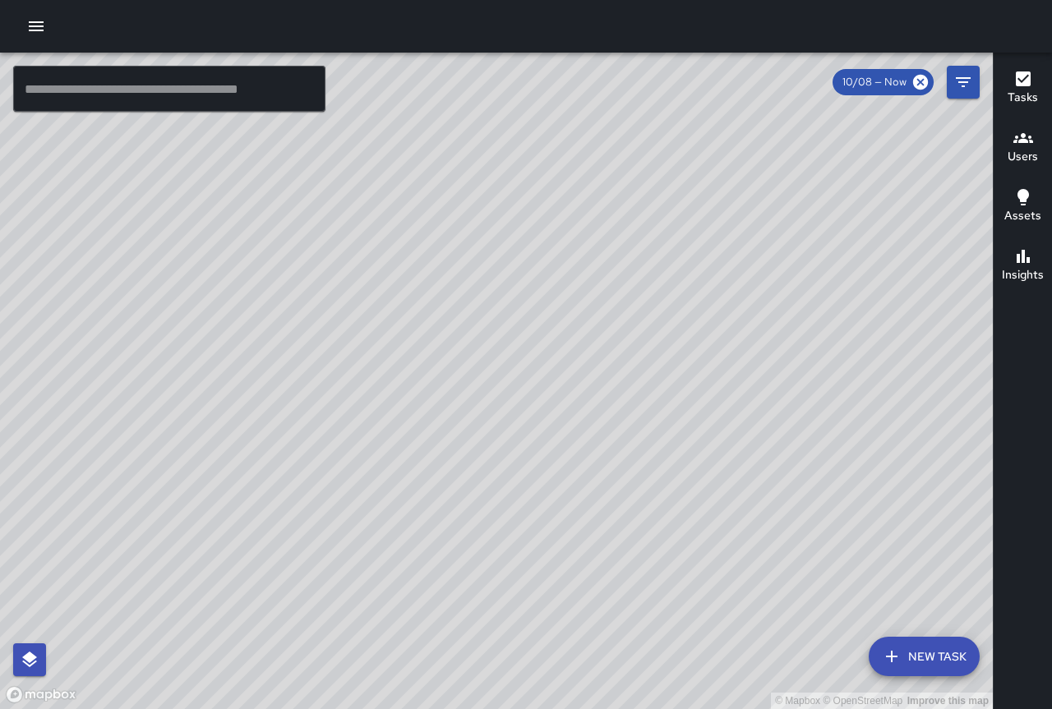
click at [430, 465] on div "© Mapbox © OpenStreetMap Improve this map" at bounding box center [496, 381] width 992 height 656
click at [389, 466] on div "© Mapbox © OpenStreetMap Improve this map" at bounding box center [496, 381] width 992 height 656
drag, startPoint x: 508, startPoint y: 420, endPoint x: 507, endPoint y: 388, distance: 32.1
click at [507, 388] on div "© Mapbox © OpenStreetMap Improve this map" at bounding box center [496, 381] width 992 height 656
drag, startPoint x: 441, startPoint y: 425, endPoint x: 377, endPoint y: 209, distance: 224.6
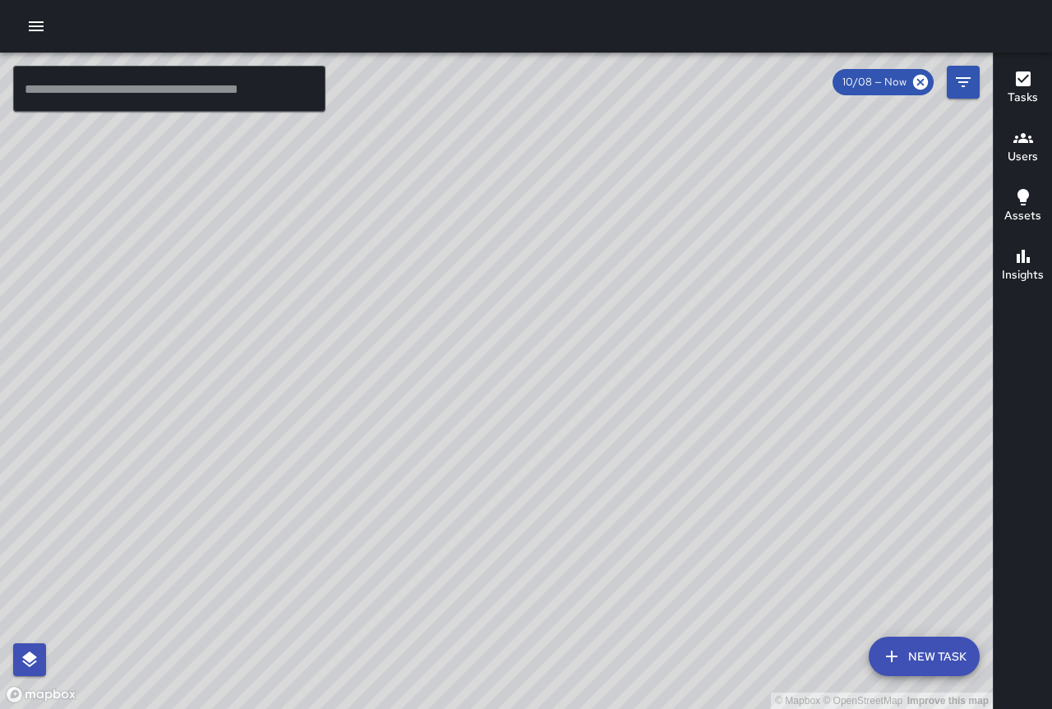
click at [378, 176] on div "© Mapbox © OpenStreetMap Improve this map" at bounding box center [496, 381] width 992 height 656
drag, startPoint x: 402, startPoint y: 281, endPoint x: 382, endPoint y: 242, distance: 43.4
click at [385, 242] on div "© Mapbox © OpenStreetMap Improve this map" at bounding box center [496, 381] width 992 height 656
drag, startPoint x: 397, startPoint y: 337, endPoint x: 575, endPoint y: 453, distance: 212.6
click at [525, 457] on div "© Mapbox © OpenStreetMap Improve this map" at bounding box center [496, 381] width 992 height 656
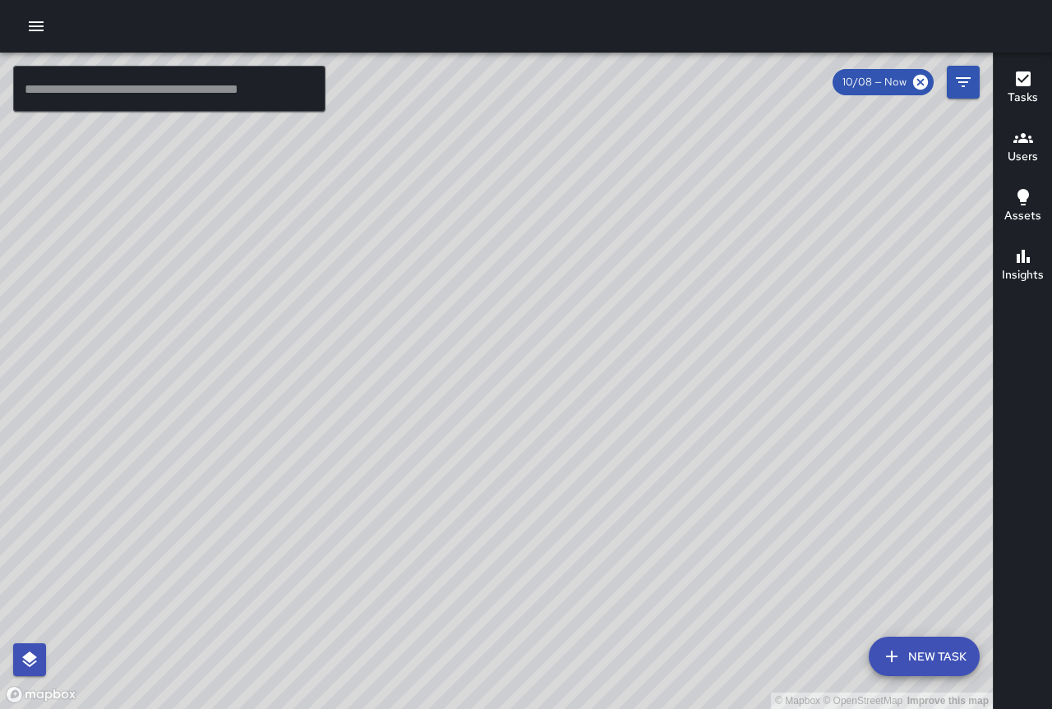
drag, startPoint x: 533, startPoint y: 291, endPoint x: 499, endPoint y: 403, distance: 116.9
click at [475, 446] on div "© Mapbox © OpenStreetMap Improve this map" at bounding box center [496, 381] width 992 height 656
drag, startPoint x: 518, startPoint y: 394, endPoint x: 448, endPoint y: 421, distance: 74.9
click at [443, 432] on div "© Mapbox © OpenStreetMap Improve this map" at bounding box center [496, 381] width 992 height 656
drag, startPoint x: 487, startPoint y: 268, endPoint x: 709, endPoint y: 686, distance: 473.4
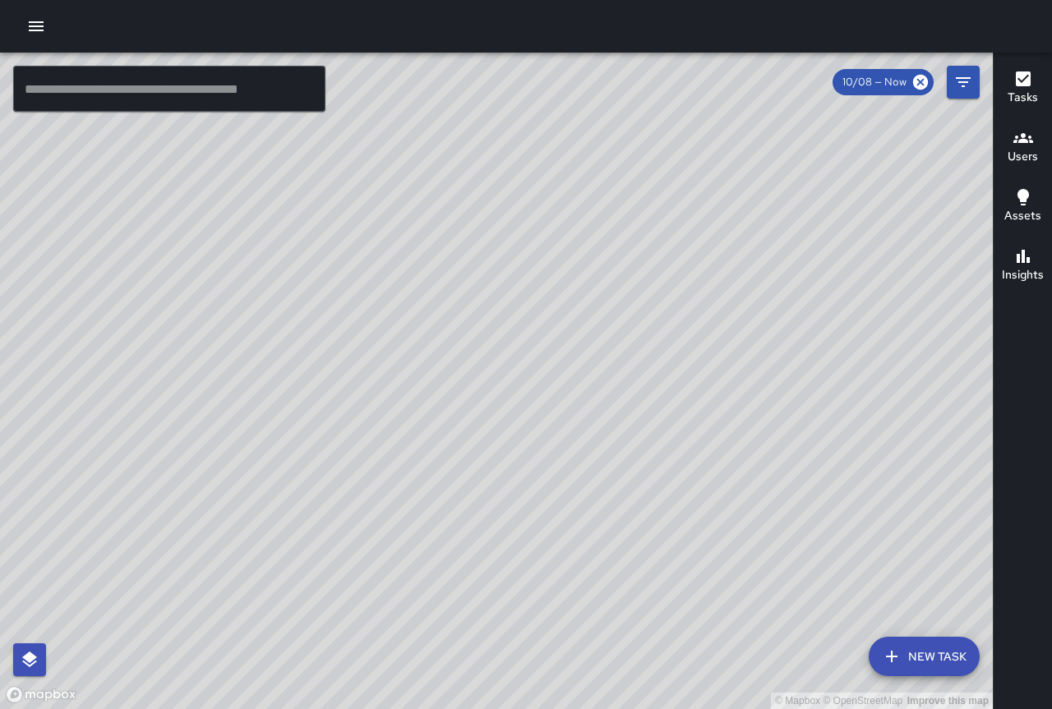
click at [709, 686] on div "© Mapbox © OpenStreetMap Improve this map" at bounding box center [496, 381] width 992 height 656
drag, startPoint x: 521, startPoint y: 495, endPoint x: 380, endPoint y: 362, distance: 193.6
click at [380, 362] on div "© Mapbox © OpenStreetMap Improve this map" at bounding box center [496, 381] width 992 height 656
drag, startPoint x: 443, startPoint y: 407, endPoint x: 414, endPoint y: 352, distance: 62.1
click at [414, 352] on div "© Mapbox © OpenStreetMap Improve this map" at bounding box center [496, 381] width 992 height 656
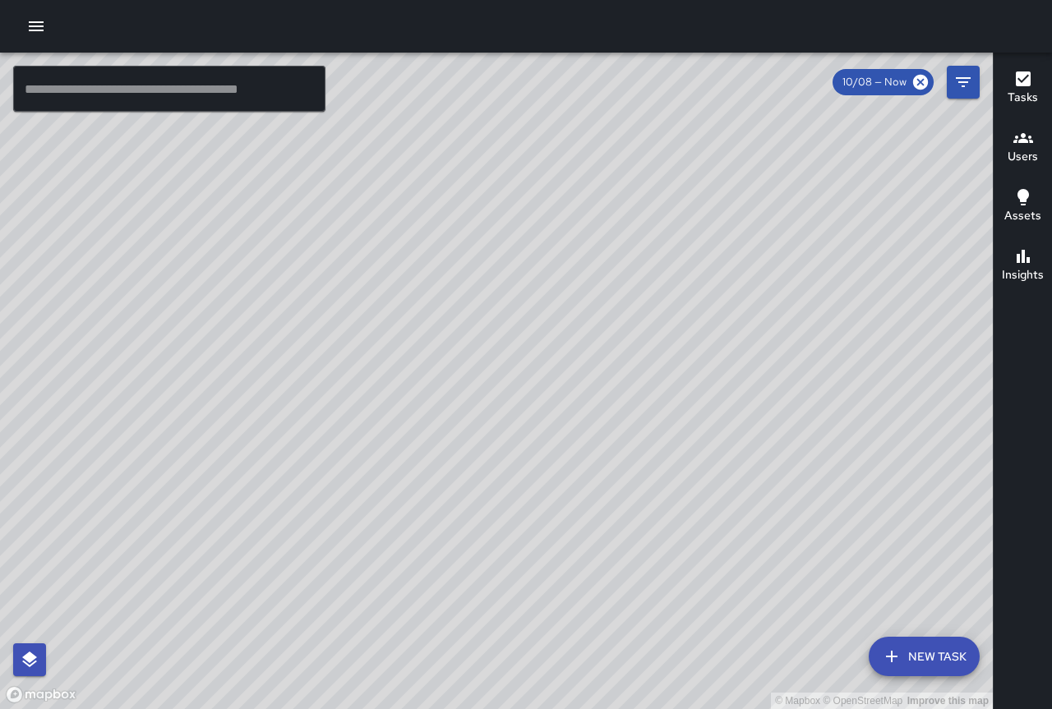
drag, startPoint x: 489, startPoint y: 477, endPoint x: 480, endPoint y: 439, distance: 38.9
click at [480, 439] on div "© Mapbox © OpenStreetMap Improve this map" at bounding box center [496, 381] width 992 height 656
drag, startPoint x: 630, startPoint y: 477, endPoint x: 513, endPoint y: 425, distance: 128.7
click at [513, 425] on div "© Mapbox © OpenStreetMap Improve this map" at bounding box center [496, 381] width 992 height 656
drag, startPoint x: 513, startPoint y: 447, endPoint x: 548, endPoint y: 596, distance: 153.6
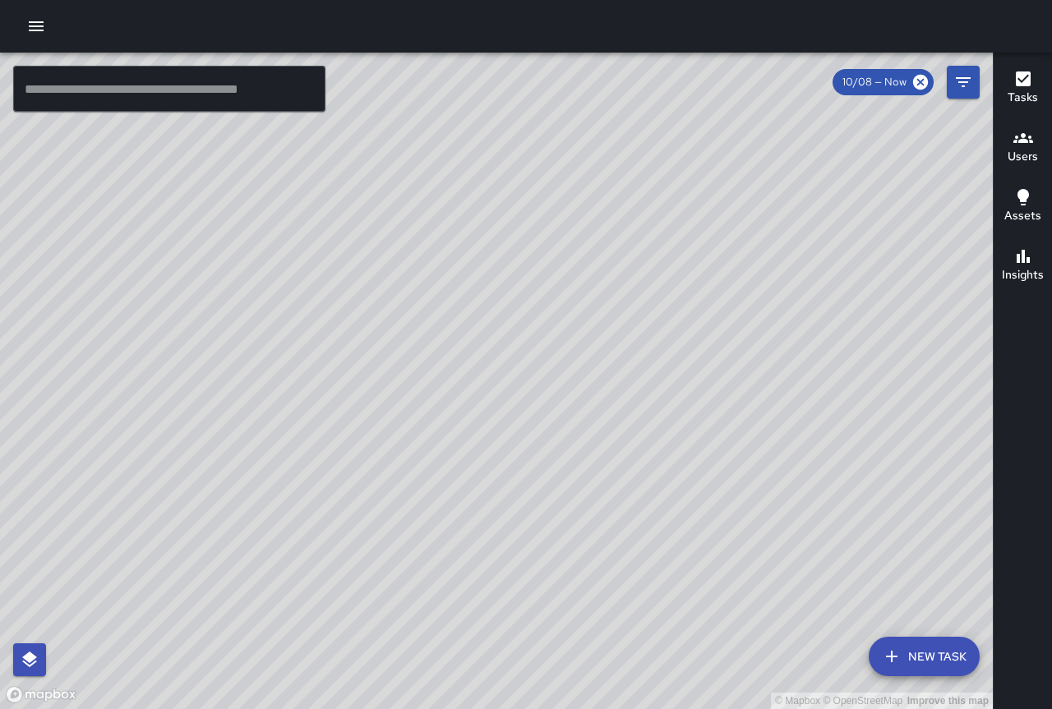
click at [573, 627] on div "© Mapbox © OpenStreetMap Improve this map" at bounding box center [496, 381] width 992 height 656
drag, startPoint x: 368, startPoint y: 456, endPoint x: 413, endPoint y: 560, distance: 113.7
click at [435, 582] on div "© Mapbox © OpenStreetMap Improve this map" at bounding box center [496, 381] width 992 height 656
drag, startPoint x: 598, startPoint y: 573, endPoint x: 627, endPoint y: 440, distance: 135.4
click at [627, 440] on div "© Mapbox © OpenStreetMap Improve this map" at bounding box center [496, 381] width 992 height 656
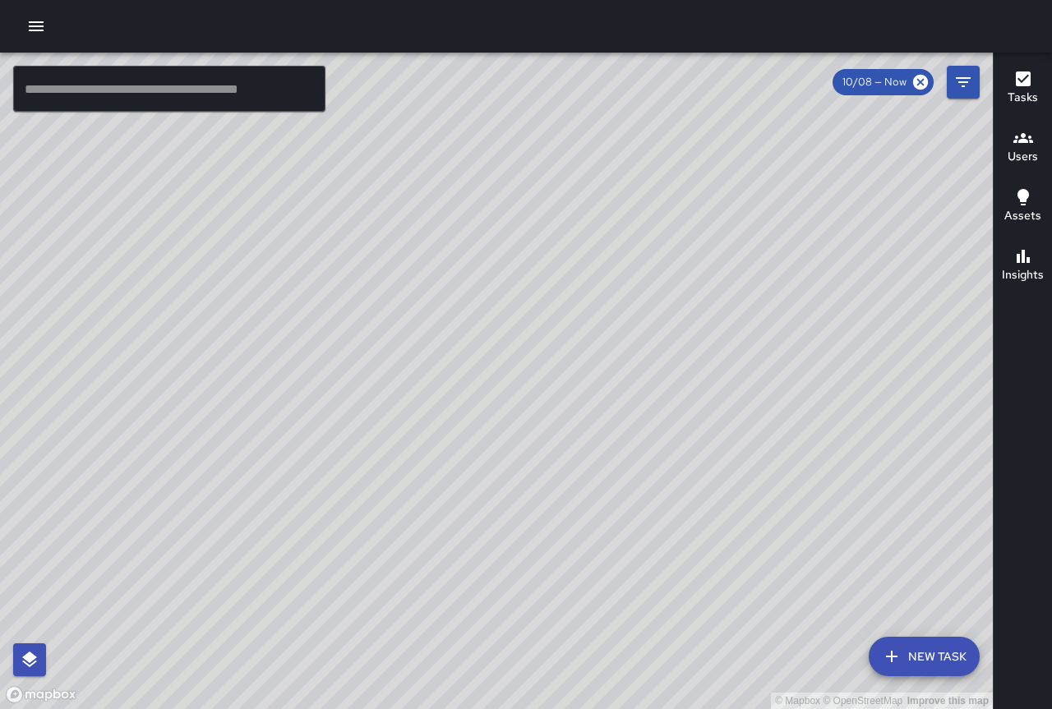
drag, startPoint x: 897, startPoint y: 237, endPoint x: 751, endPoint y: 406, distance: 223.7
click at [751, 412] on div "© Mapbox © OpenStreetMap Improve this map" at bounding box center [496, 381] width 992 height 656
drag, startPoint x: 889, startPoint y: 402, endPoint x: 532, endPoint y: 497, distance: 369.9
click at [532, 498] on div "© Mapbox © OpenStreetMap Improve this map" at bounding box center [496, 381] width 992 height 656
drag, startPoint x: 795, startPoint y: 393, endPoint x: 619, endPoint y: 445, distance: 184.3
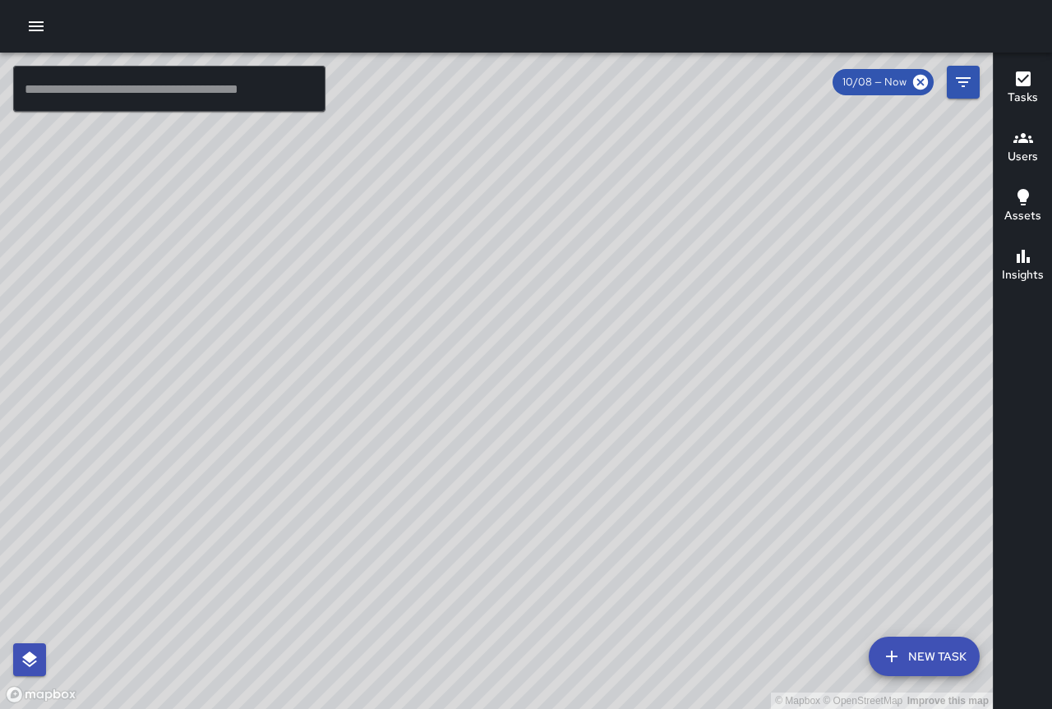
click at [619, 445] on div "© Mapbox © OpenStreetMap Improve this map" at bounding box center [496, 381] width 992 height 656
drag, startPoint x: 665, startPoint y: 426, endPoint x: 790, endPoint y: 297, distance: 178.4
click at [817, 280] on div "© Mapbox © OpenStreetMap Improve this map" at bounding box center [496, 381] width 992 height 656
drag, startPoint x: 701, startPoint y: 444, endPoint x: 792, endPoint y: 356, distance: 127.2
click at [792, 356] on div "© Mapbox © OpenStreetMap Improve this map" at bounding box center [496, 381] width 992 height 656
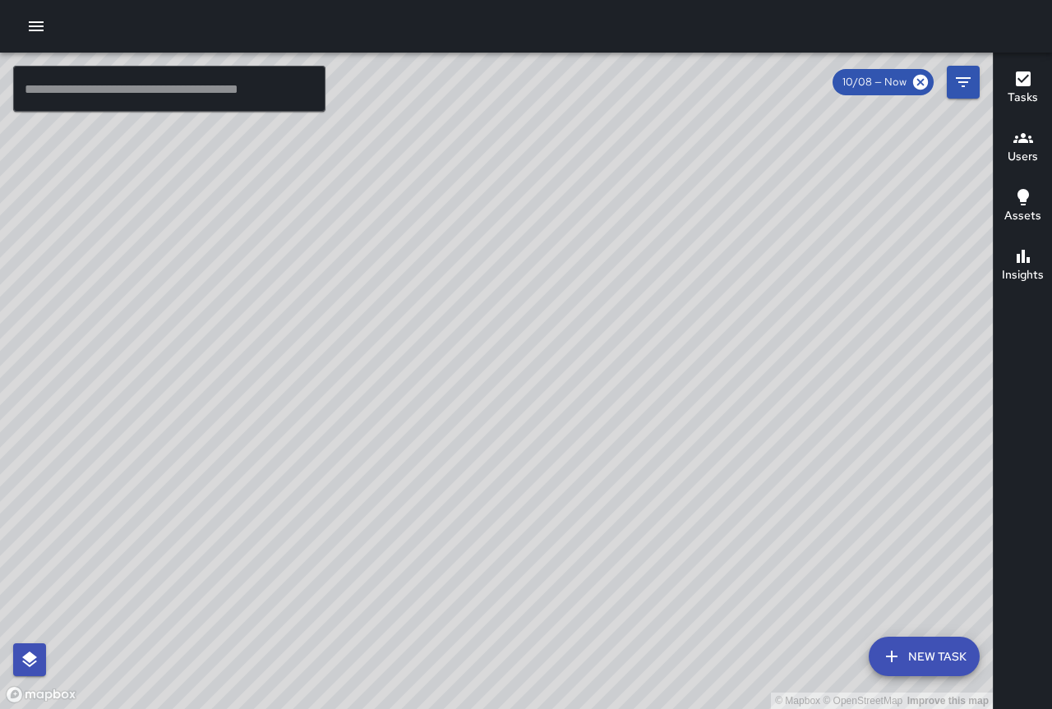
drag, startPoint x: 655, startPoint y: 196, endPoint x: 602, endPoint y: 346, distance: 159.3
click at [592, 357] on div "© Mapbox © OpenStreetMap Improve this map" at bounding box center [496, 381] width 992 height 656
drag, startPoint x: 637, startPoint y: 459, endPoint x: 725, endPoint y: 84, distance: 385.8
click at [725, 84] on div "© Mapbox © OpenStreetMap Improve this map" at bounding box center [496, 381] width 992 height 656
drag, startPoint x: 628, startPoint y: 257, endPoint x: 559, endPoint y: 498, distance: 250.2
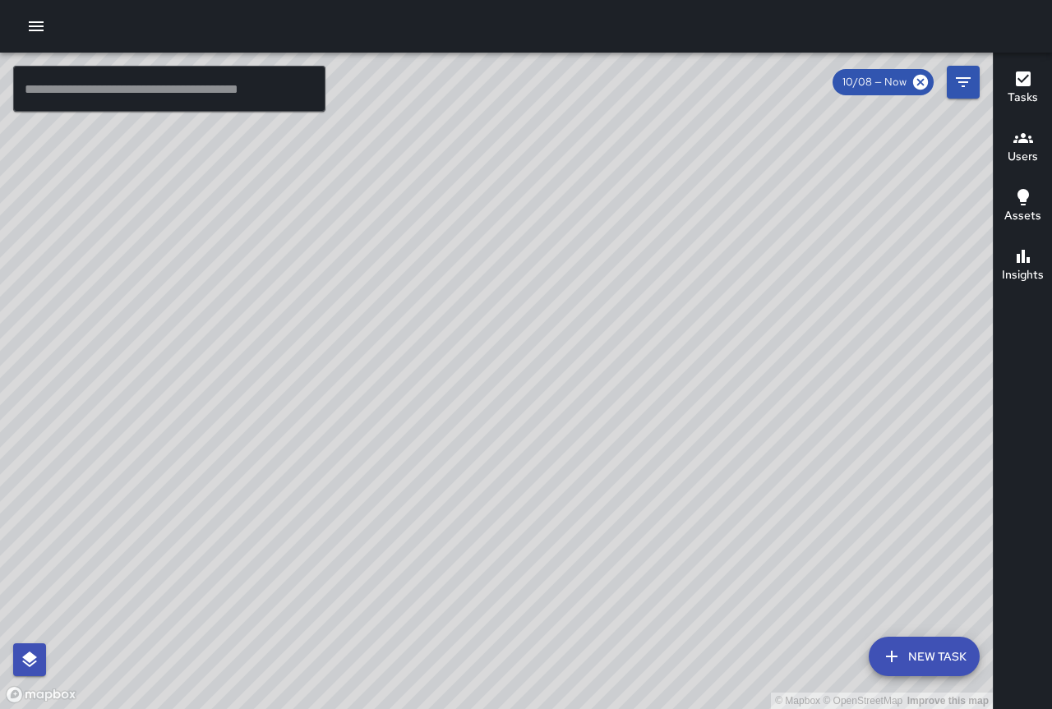
click at [559, 498] on div "© Mapbox © OpenStreetMap Improve this map" at bounding box center [496, 381] width 992 height 656
drag, startPoint x: 583, startPoint y: 400, endPoint x: 536, endPoint y: 299, distance: 111.7
click at [536, 299] on div "© Mapbox © OpenStreetMap Improve this map" at bounding box center [496, 381] width 992 height 656
drag, startPoint x: 549, startPoint y: 292, endPoint x: 544, endPoint y: 330, distance: 38.9
click at [544, 330] on div "© Mapbox © OpenStreetMap Improve this map" at bounding box center [496, 381] width 992 height 656
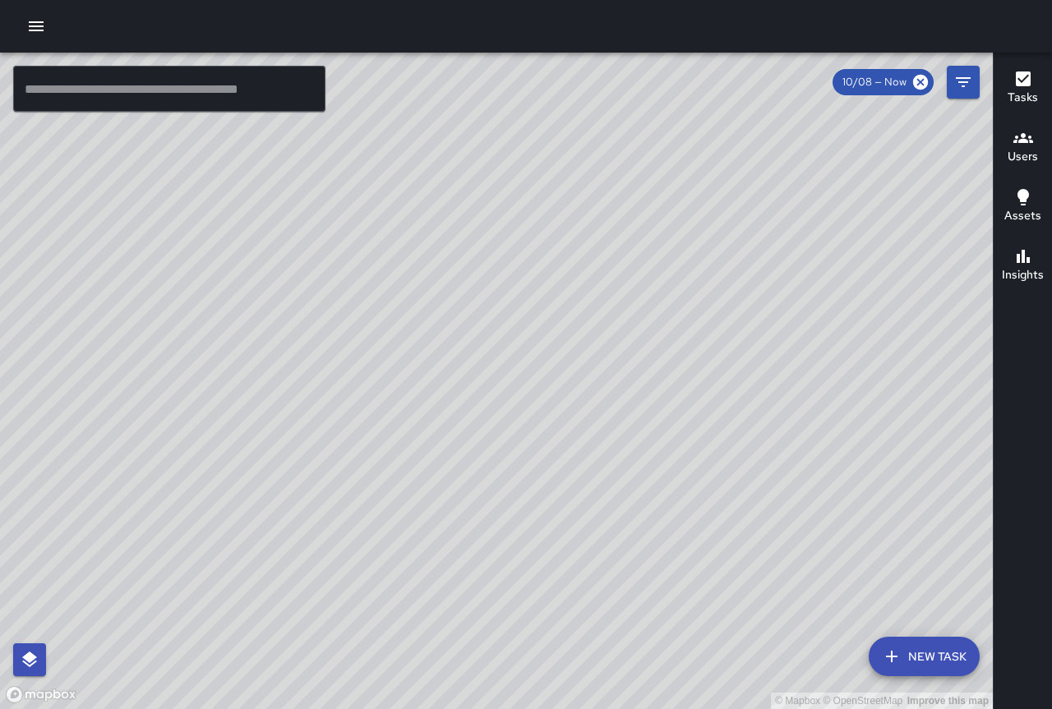
drag, startPoint x: 489, startPoint y: 231, endPoint x: 470, endPoint y: 415, distance: 185.0
click at [470, 415] on div "© Mapbox © OpenStreetMap Improve this map" at bounding box center [496, 381] width 992 height 656
drag, startPoint x: 458, startPoint y: 288, endPoint x: 440, endPoint y: 454, distance: 167.8
click at [440, 454] on div "© Mapbox © OpenStreetMap Improve this map" at bounding box center [496, 381] width 992 height 656
drag, startPoint x: 453, startPoint y: 415, endPoint x: 437, endPoint y: 577, distance: 162.7
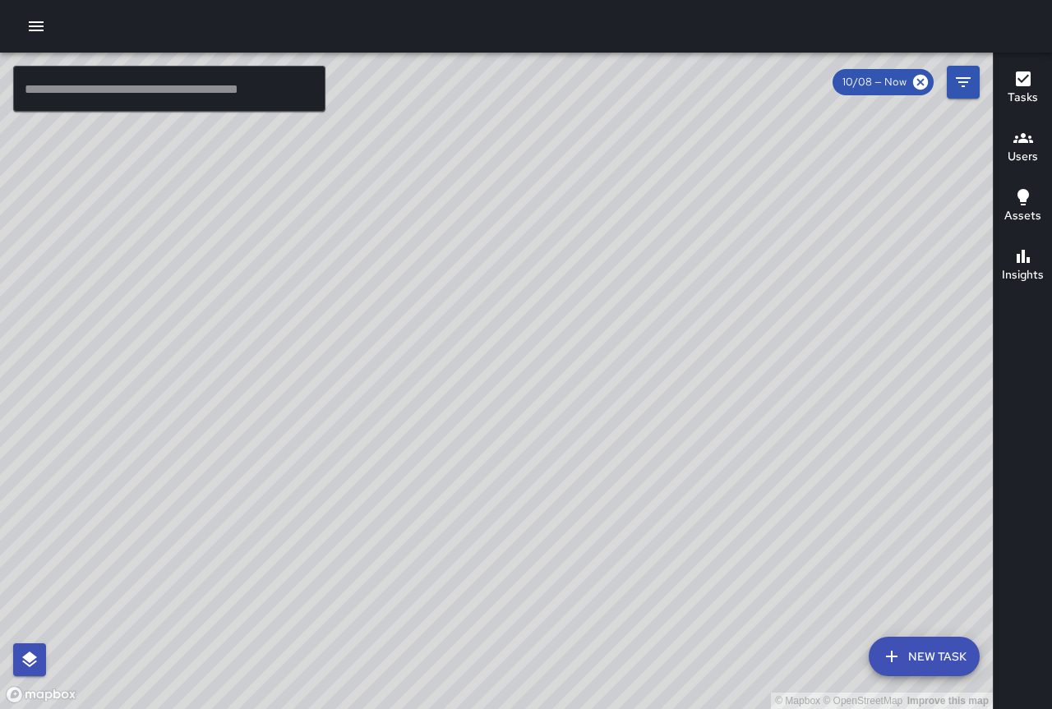
click at [437, 577] on div "© Mapbox © OpenStreetMap Improve this map" at bounding box center [496, 381] width 992 height 656
drag, startPoint x: 657, startPoint y: 388, endPoint x: 610, endPoint y: 571, distance: 189.3
click at [610, 577] on div "© Mapbox © OpenStreetMap Improve this map" at bounding box center [496, 381] width 992 height 656
drag, startPoint x: 563, startPoint y: 265, endPoint x: 762, endPoint y: 619, distance: 406.5
click at [765, 619] on div "© Mapbox © OpenStreetMap Improve this map" at bounding box center [496, 381] width 992 height 656
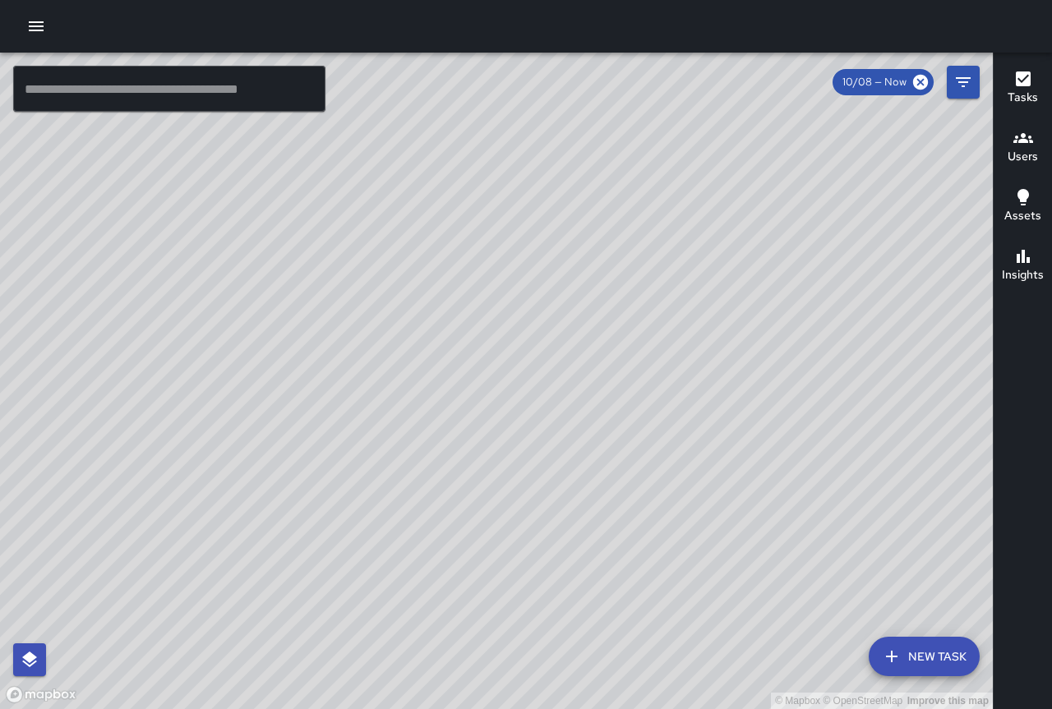
drag, startPoint x: 732, startPoint y: 360, endPoint x: 589, endPoint y: 535, distance: 226.0
click at [584, 537] on div "© Mapbox © OpenStreetMap Improve this map" at bounding box center [496, 381] width 992 height 656
drag, startPoint x: 777, startPoint y: 422, endPoint x: 595, endPoint y: 324, distance: 207.3
click at [596, 324] on div "© Mapbox © OpenStreetMap Improve this map" at bounding box center [496, 381] width 992 height 656
drag, startPoint x: 707, startPoint y: 353, endPoint x: 469, endPoint y: 274, distance: 251.2
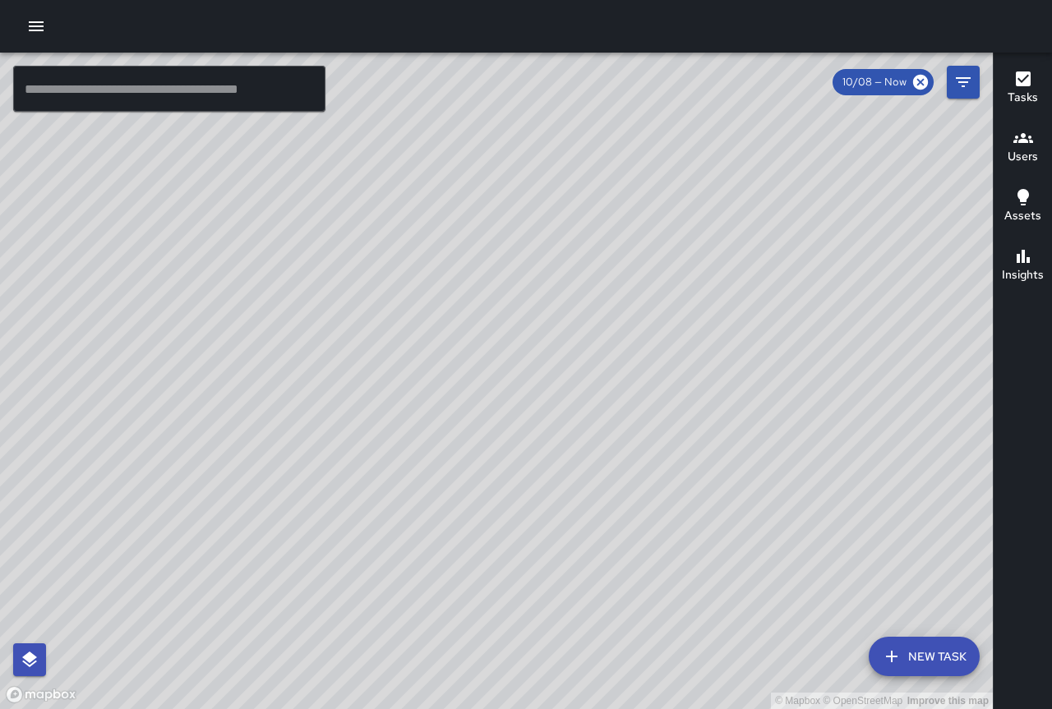
click at [469, 274] on div "© Mapbox © OpenStreetMap Improve this map" at bounding box center [496, 381] width 992 height 656
drag, startPoint x: 668, startPoint y: 493, endPoint x: 496, endPoint y: 306, distance: 253.5
click at [479, 292] on div "© Mapbox © OpenStreetMap Improve this map" at bounding box center [496, 381] width 992 height 656
drag, startPoint x: 608, startPoint y: 456, endPoint x: 434, endPoint y: 320, distance: 221.2
click at [434, 320] on div "© Mapbox © OpenStreetMap Improve this map" at bounding box center [496, 381] width 992 height 656
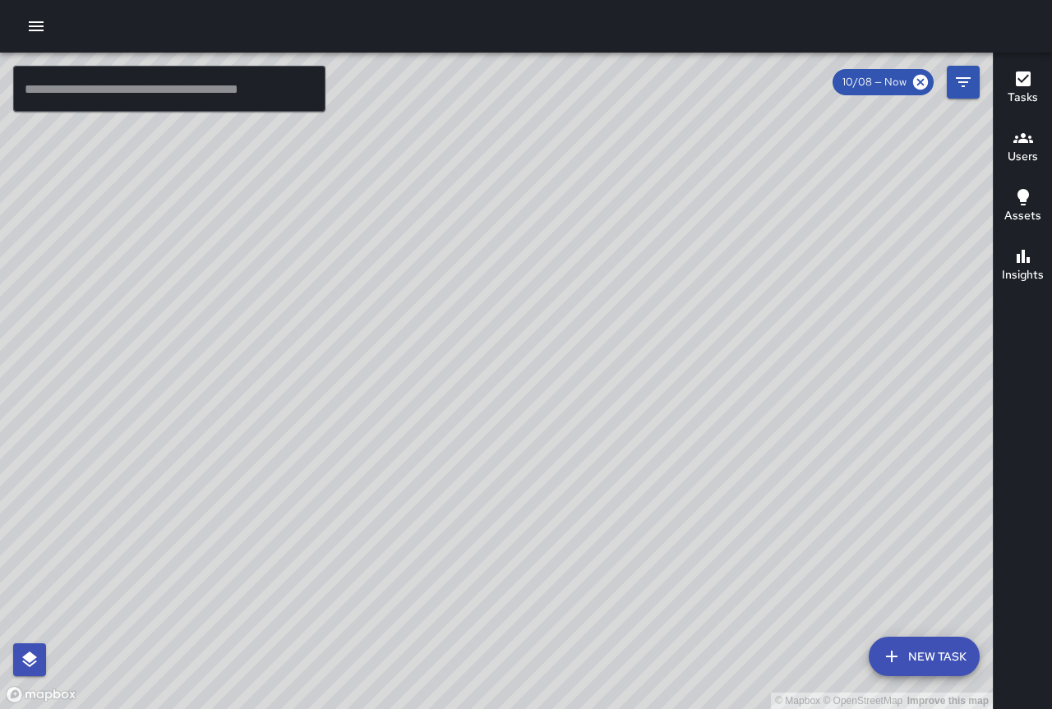
drag, startPoint x: 573, startPoint y: 433, endPoint x: 458, endPoint y: 274, distance: 195.4
click at [458, 274] on div "© Mapbox © OpenStreetMap Improve this map" at bounding box center [496, 381] width 992 height 656
drag, startPoint x: 668, startPoint y: 495, endPoint x: 515, endPoint y: 301, distance: 246.9
click at [516, 302] on div "© Mapbox © OpenStreetMap Improve this map" at bounding box center [496, 381] width 992 height 656
drag, startPoint x: 674, startPoint y: 467, endPoint x: 495, endPoint y: 304, distance: 242.6
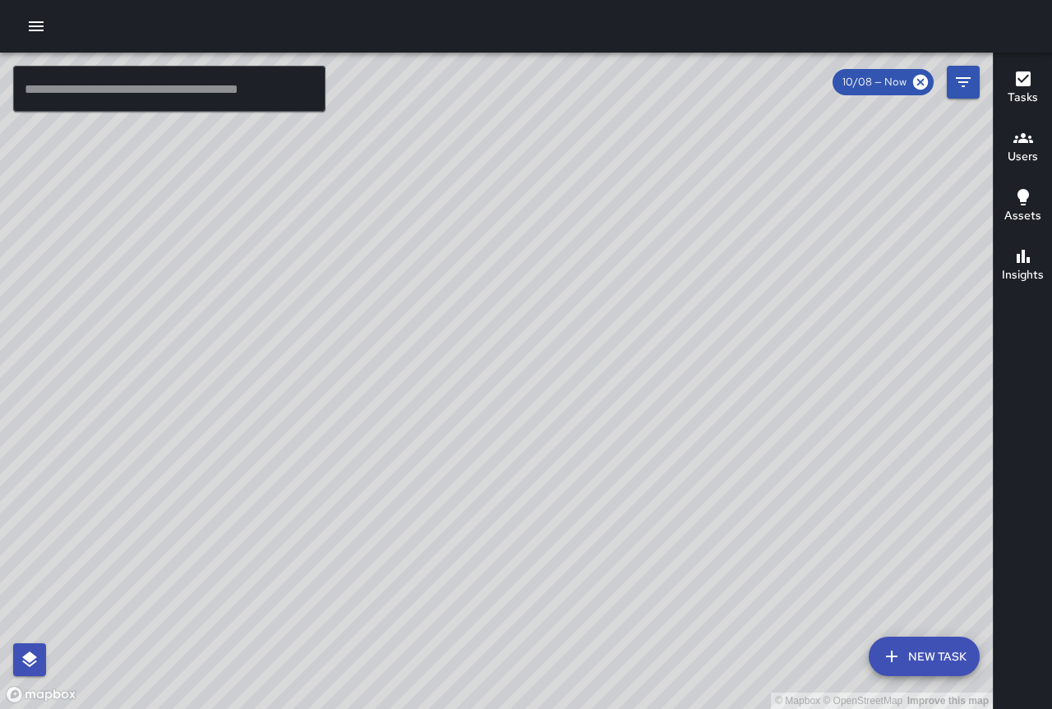
click at [495, 304] on div "© Mapbox © OpenStreetMap Improve this map" at bounding box center [496, 381] width 992 height 656
drag, startPoint x: 656, startPoint y: 448, endPoint x: 596, endPoint y: 223, distance: 232.4
click at [596, 223] on div "© Mapbox © OpenStreetMap Improve this map" at bounding box center [496, 381] width 992 height 656
drag, startPoint x: 446, startPoint y: 410, endPoint x: 671, endPoint y: 467, distance: 232.1
click at [678, 463] on div "© Mapbox © OpenStreetMap Improve this map" at bounding box center [496, 381] width 992 height 656
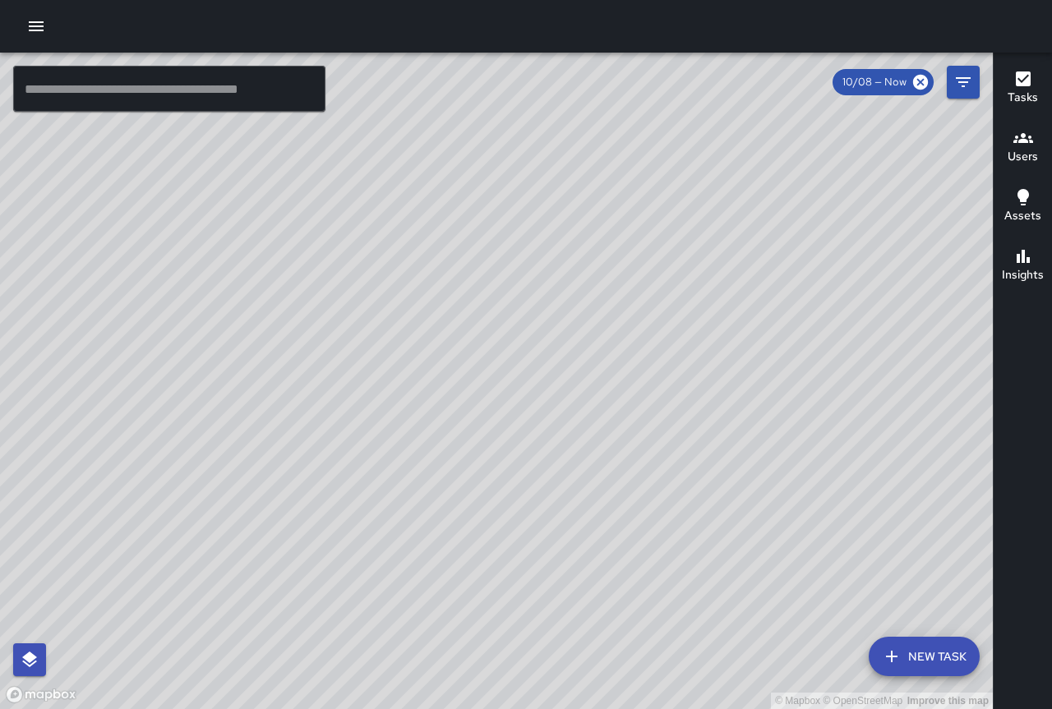
drag, startPoint x: 422, startPoint y: 386, endPoint x: 690, endPoint y: 427, distance: 271.0
click at [693, 426] on div "© Mapbox © OpenStreetMap Improve this map" at bounding box center [496, 381] width 992 height 656
drag, startPoint x: 473, startPoint y: 379, endPoint x: 692, endPoint y: 462, distance: 233.8
click at [695, 462] on div "© Mapbox © OpenStreetMap Improve this map" at bounding box center [496, 381] width 992 height 656
drag, startPoint x: 297, startPoint y: 329, endPoint x: 641, endPoint y: 436, distance: 359.6
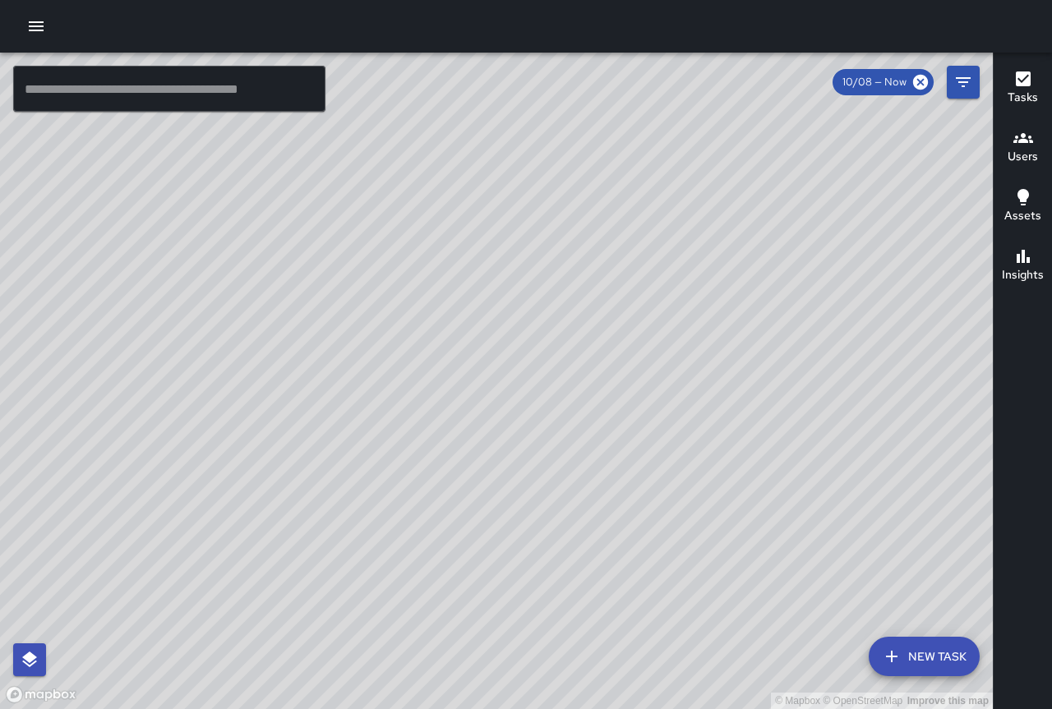
click at [642, 431] on div "© Mapbox © OpenStreetMap Improve this map" at bounding box center [496, 381] width 992 height 656
drag, startPoint x: 478, startPoint y: 349, endPoint x: 509, endPoint y: 570, distance: 223.1
click at [509, 570] on div "© Mapbox © OpenStreetMap Improve this map" at bounding box center [496, 381] width 992 height 656
drag, startPoint x: 579, startPoint y: 420, endPoint x: 365, endPoint y: 741, distance: 386.2
click at [365, 708] on html "© Mapbox © OpenStreetMap Improve this map ​ New Task 10/08 — Now Map Layers Tas…" at bounding box center [526, 354] width 1052 height 709
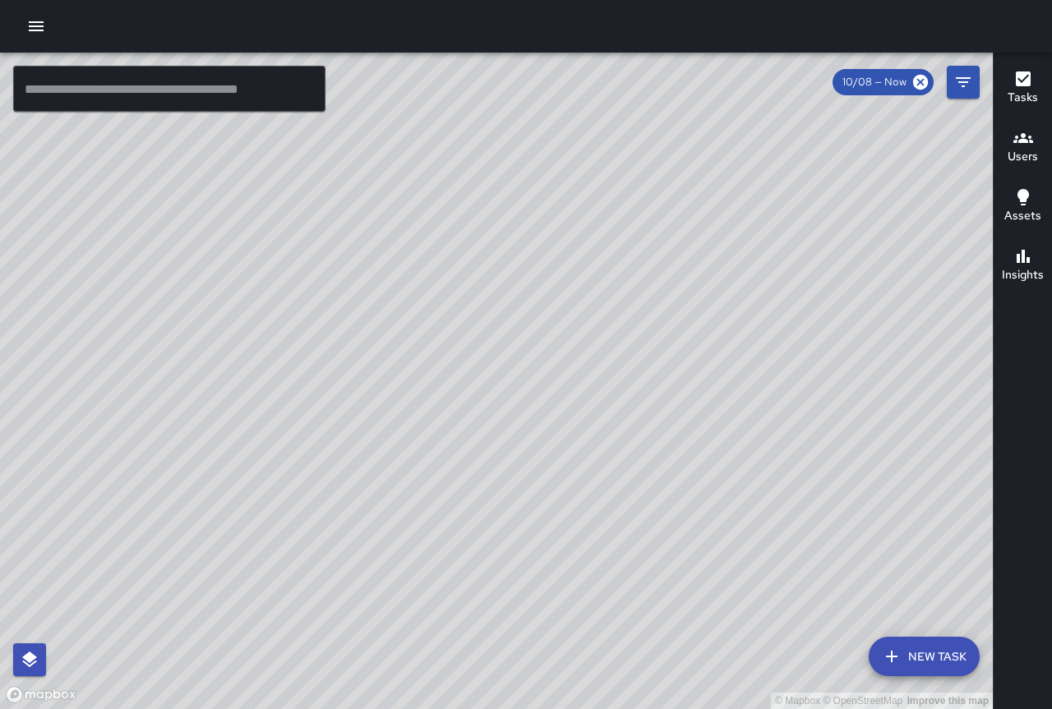
drag, startPoint x: 491, startPoint y: 524, endPoint x: 403, endPoint y: 580, distance: 104.9
click at [275, 629] on div "© Mapbox © OpenStreetMap Improve this map" at bounding box center [496, 381] width 992 height 656
drag, startPoint x: 666, startPoint y: 415, endPoint x: 604, endPoint y: 560, distance: 158.3
click at [605, 560] on div "© Mapbox © OpenStreetMap Improve this map" at bounding box center [496, 381] width 992 height 656
drag, startPoint x: 598, startPoint y: 536, endPoint x: 483, endPoint y: 644, distance: 158.1
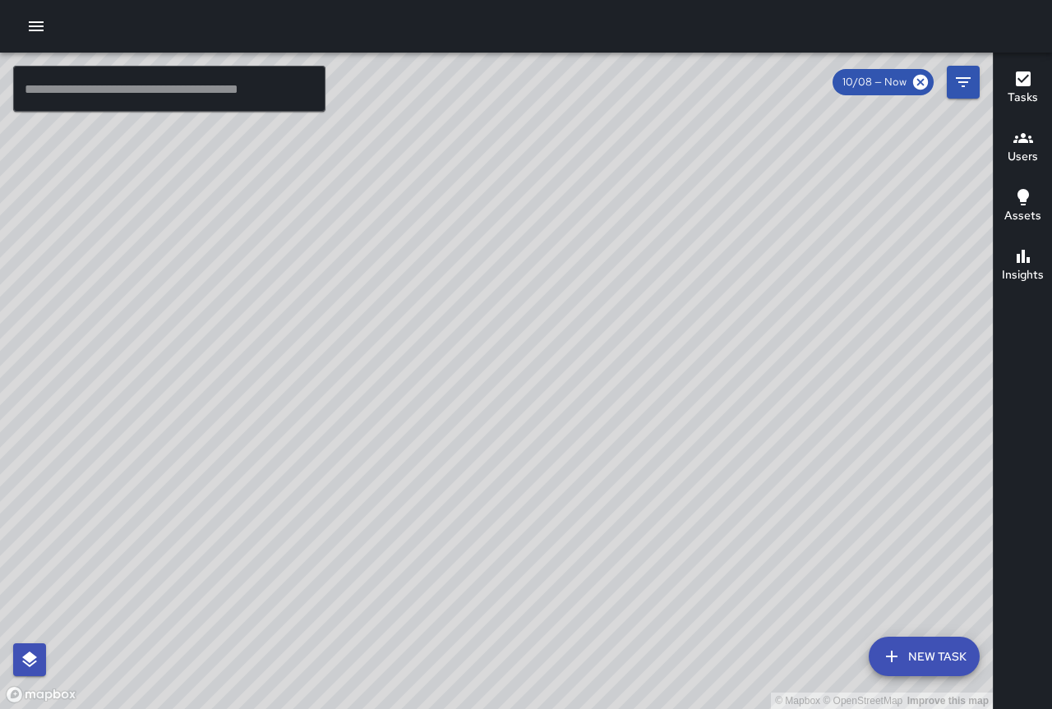
click at [483, 644] on div "© Mapbox © OpenStreetMap Improve this map" at bounding box center [496, 381] width 992 height 656
drag, startPoint x: 587, startPoint y: 582, endPoint x: 791, endPoint y: 542, distance: 208.5
click at [791, 542] on div "© Mapbox © OpenStreetMap Improve this map" at bounding box center [496, 381] width 992 height 656
drag, startPoint x: 714, startPoint y: 556, endPoint x: 650, endPoint y: 559, distance: 64.2
click at [655, 564] on div "© Mapbox © OpenStreetMap Improve this map" at bounding box center [496, 381] width 992 height 656
